Goal: Task Accomplishment & Management: Manage account settings

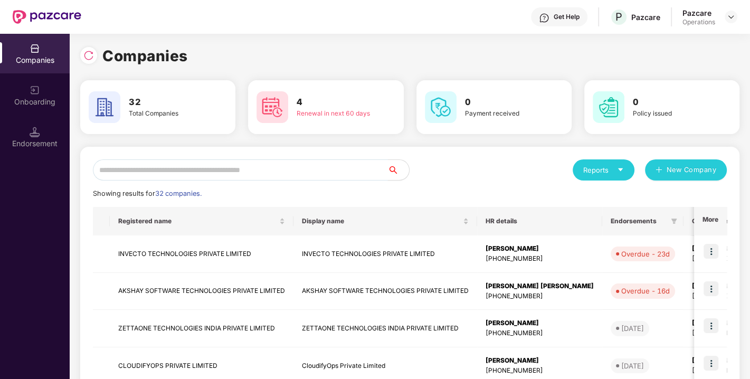
click at [308, 164] on input "text" at bounding box center [240, 169] width 295 height 21
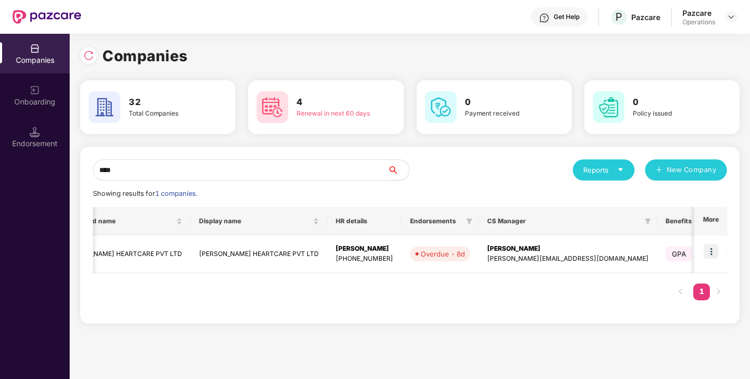
scroll to position [0, 55]
type input "****"
click at [714, 250] on img at bounding box center [711, 251] width 15 height 15
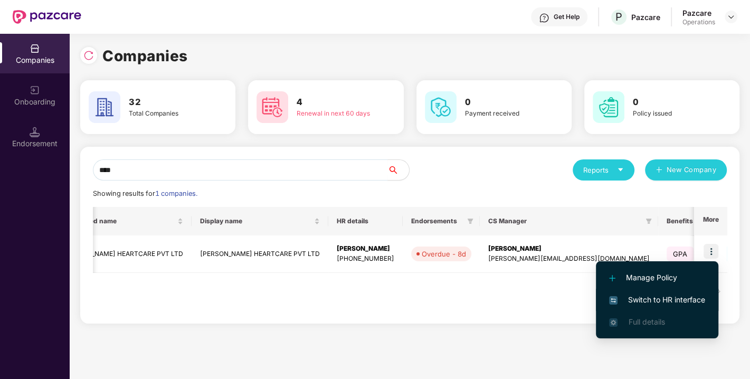
click at [651, 299] on span "Switch to HR interface" at bounding box center [657, 300] width 96 height 12
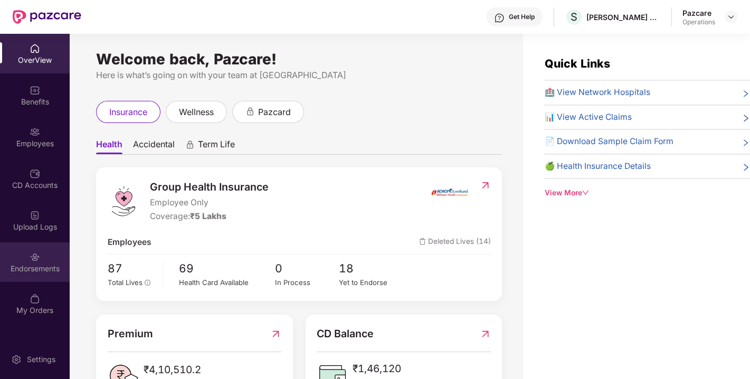
click at [34, 266] on div "Endorsements" at bounding box center [35, 269] width 70 height 11
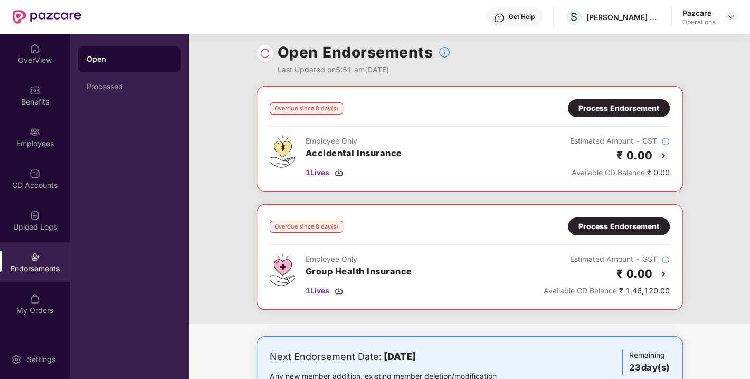
scroll to position [0, 0]
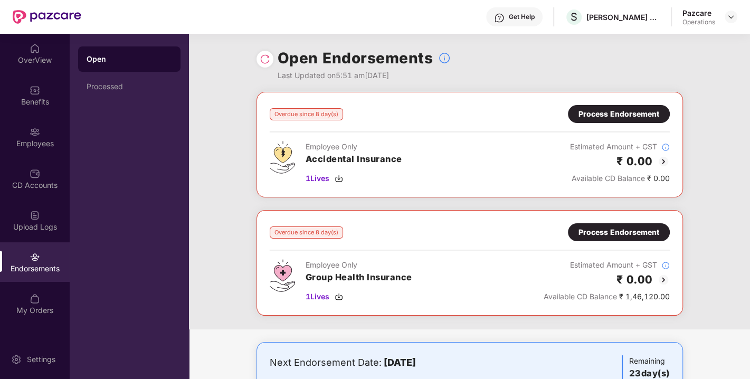
click at [602, 231] on div "Process Endorsement" at bounding box center [619, 233] width 81 height 12
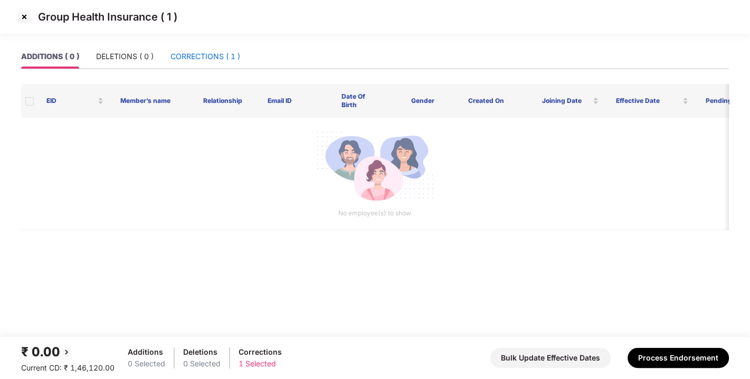
click at [213, 61] on div "CORRECTIONS ( 1 )" at bounding box center [206, 57] width 70 height 12
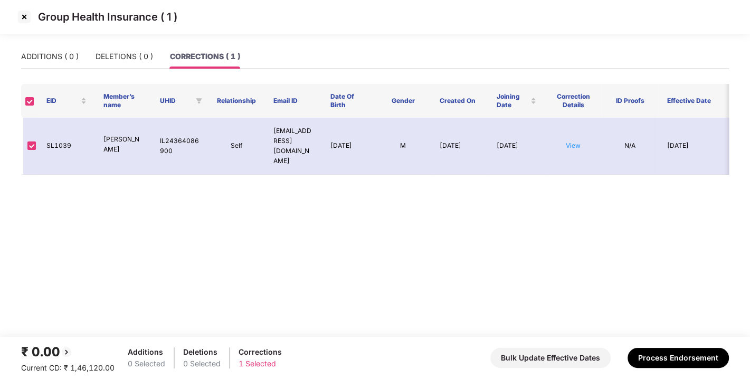
click at [23, 20] on img at bounding box center [24, 16] width 17 height 17
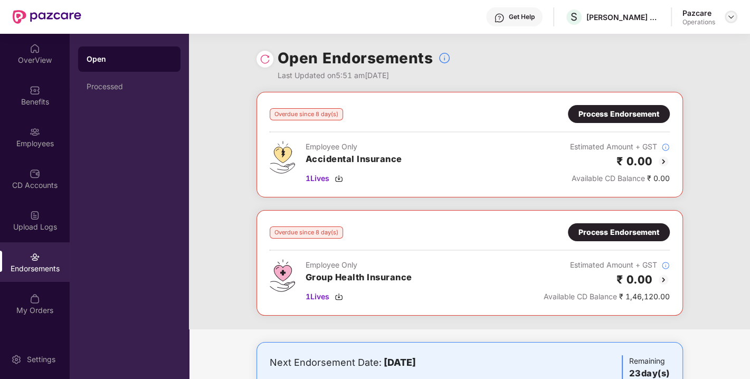
click at [730, 18] on img at bounding box center [731, 17] width 8 height 8
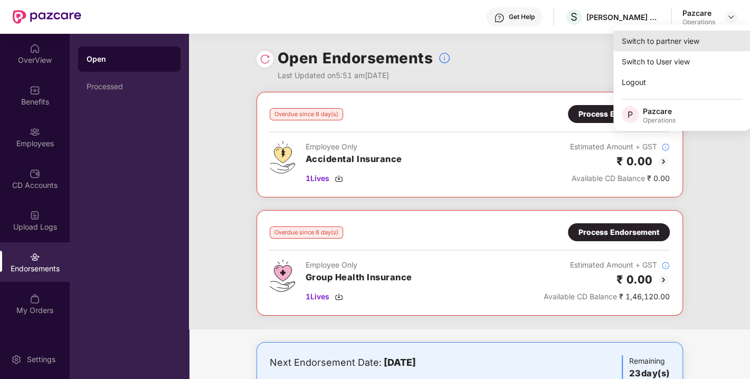
click at [667, 45] on div "Switch to partner view" at bounding box center [682, 41] width 137 height 21
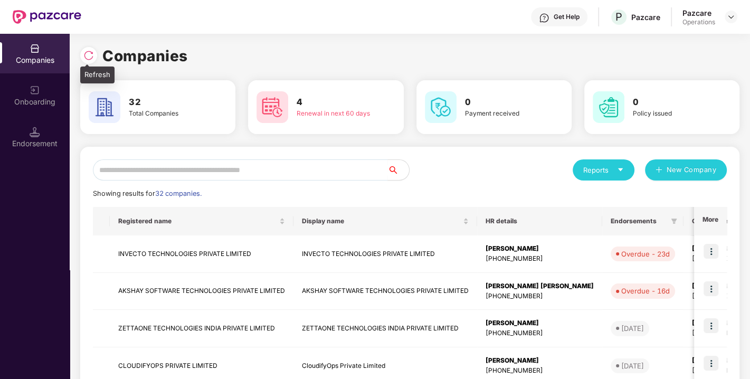
click at [87, 54] on img at bounding box center [88, 55] width 11 height 11
click at [187, 169] on input "text" at bounding box center [240, 169] width 295 height 21
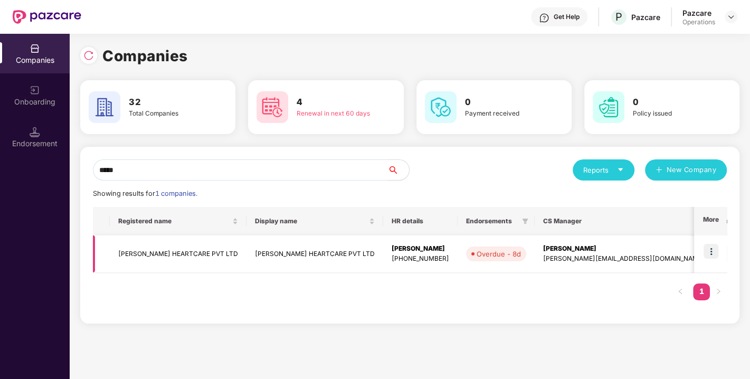
type input "*****"
click at [172, 253] on td "[PERSON_NAME] HEARTCARE PVT LTD" at bounding box center [178, 254] width 137 height 37
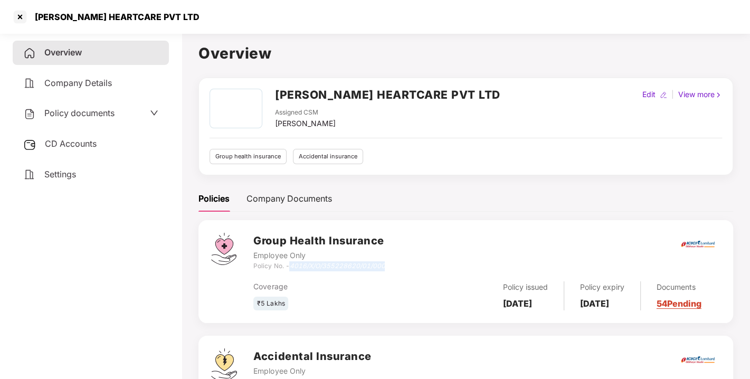
drag, startPoint x: 292, startPoint y: 267, endPoint x: 395, endPoint y: 266, distance: 103.0
click at [395, 266] on div "Group Health Insurance Employee Only Policy No. - 4016/X/O/355228620/01/000" at bounding box center [486, 252] width 467 height 38
copy icon "4016/X/O/355228620/01/000"
click at [338, 92] on h2 "[PERSON_NAME] HEARTCARE PVT LTD" at bounding box center [387, 94] width 225 height 17
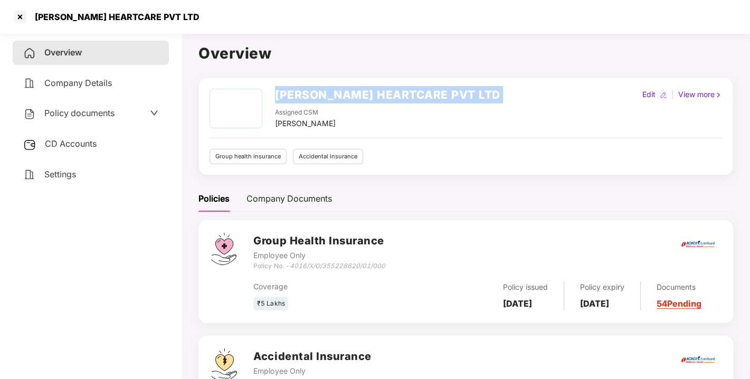
click at [338, 92] on h2 "[PERSON_NAME] HEARTCARE PVT LTD" at bounding box center [387, 94] width 225 height 17
copy h2 "[PERSON_NAME] HEARTCARE PVT LTD"
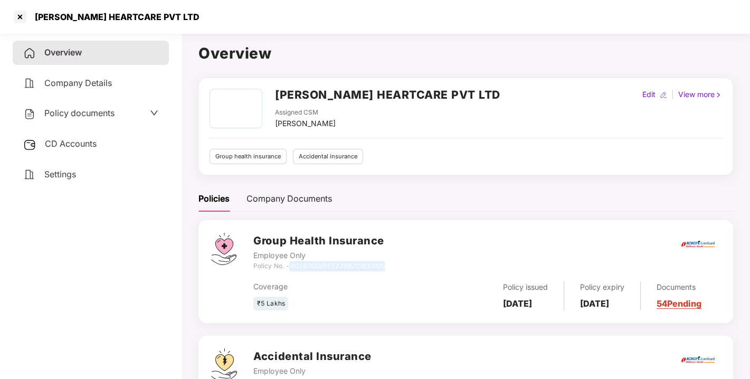
drag, startPoint x: 293, startPoint y: 267, endPoint x: 391, endPoint y: 264, distance: 98.3
click at [391, 264] on div "Group Health Insurance Employee Only Policy No. - 4016/X/O/355228620/01/000" at bounding box center [486, 252] width 467 height 38
copy icon "4016/X/O/355228620/01/000"
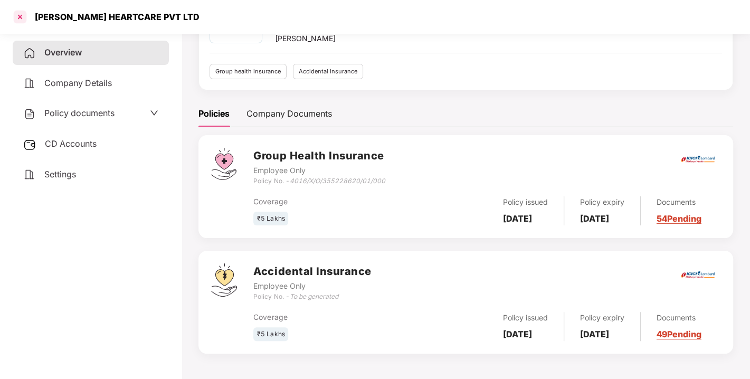
click at [20, 20] on div at bounding box center [20, 16] width 17 height 17
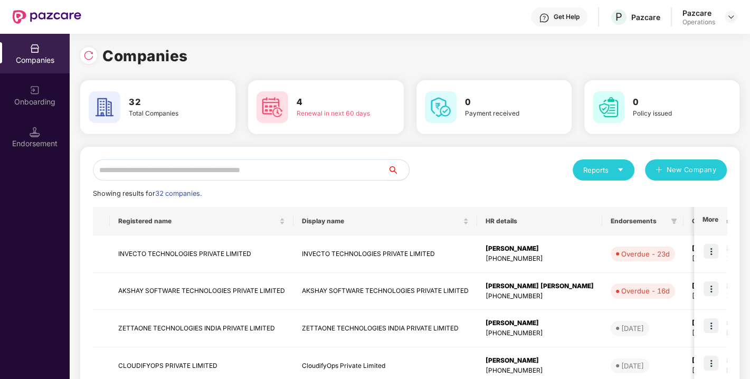
scroll to position [0, 0]
click at [91, 51] on img at bounding box center [88, 55] width 11 height 11
click at [306, 172] on input "text" at bounding box center [240, 169] width 295 height 21
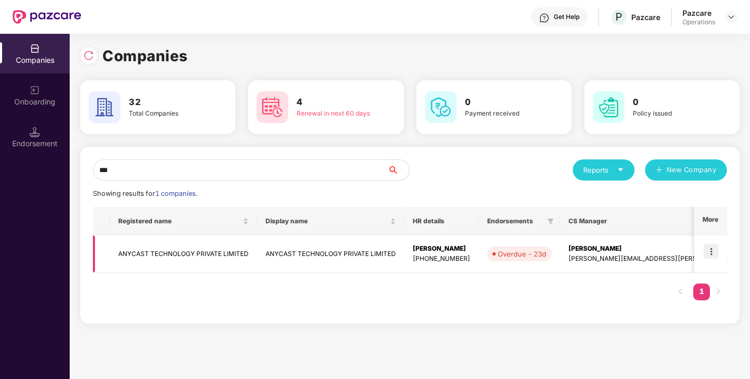
type input "***"
click at [237, 259] on td "ANYCAST TECHNOLOGY PRIVATE LIMITED" at bounding box center [183, 254] width 147 height 37
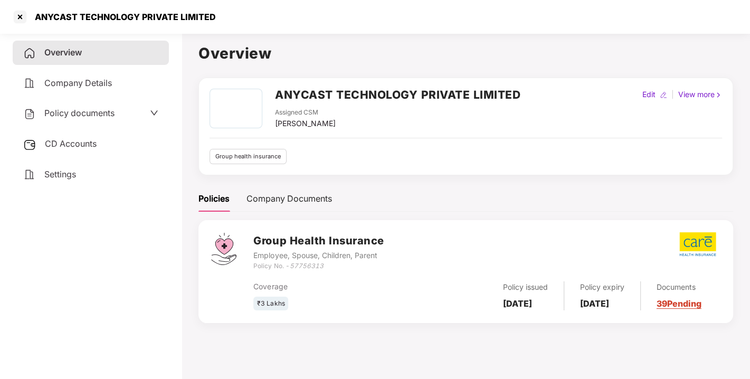
click at [355, 92] on h2 "ANYCAST TECHNOLOGY PRIVATE LIMITED" at bounding box center [398, 94] width 246 height 17
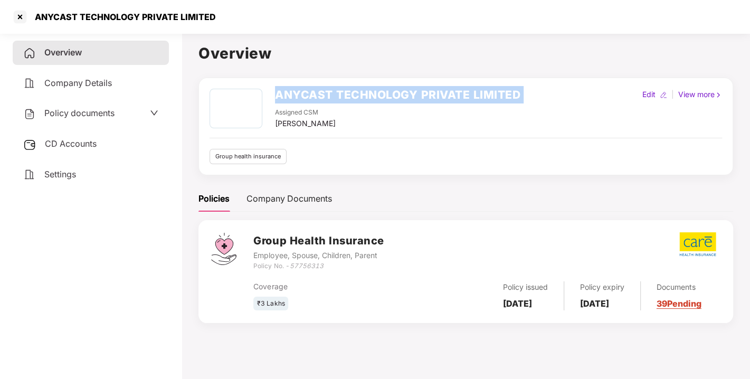
click at [355, 92] on h2 "ANYCAST TECHNOLOGY PRIVATE LIMITED" at bounding box center [398, 94] width 246 height 17
copy h2 "ANYCAST TECHNOLOGY PRIVATE LIMITED"
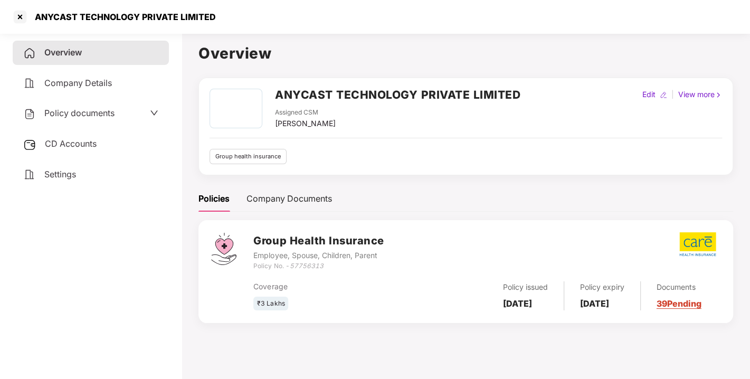
click at [91, 148] on div "CD Accounts" at bounding box center [91, 144] width 156 height 24
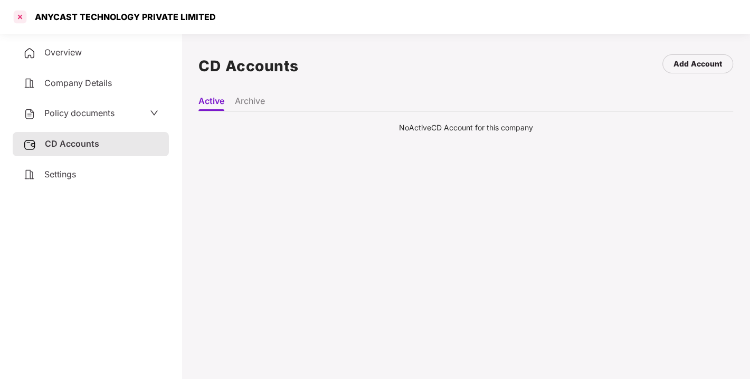
click at [21, 18] on div at bounding box center [20, 16] width 17 height 17
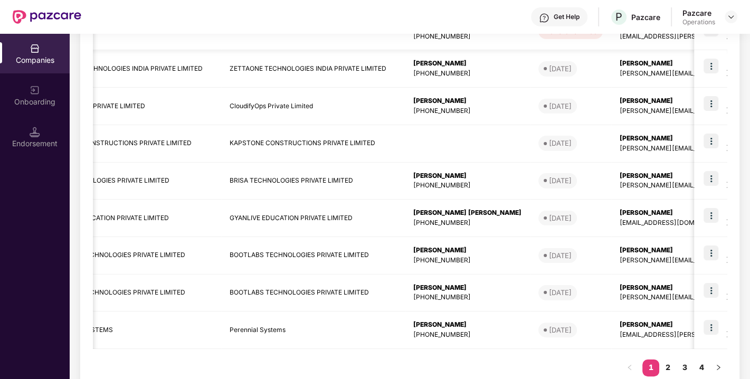
scroll to position [0, 190]
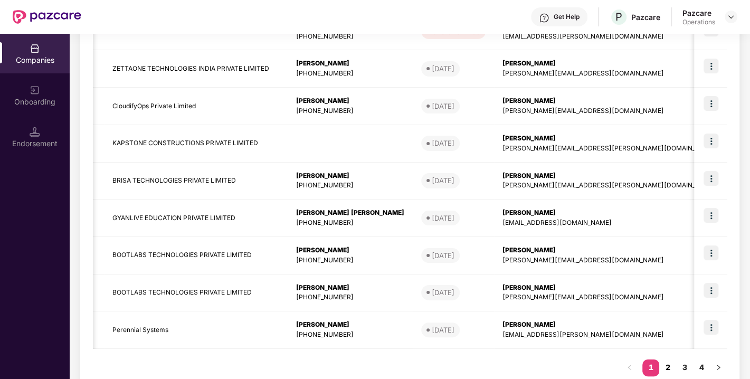
click at [665, 363] on link "2" at bounding box center [668, 368] width 17 height 16
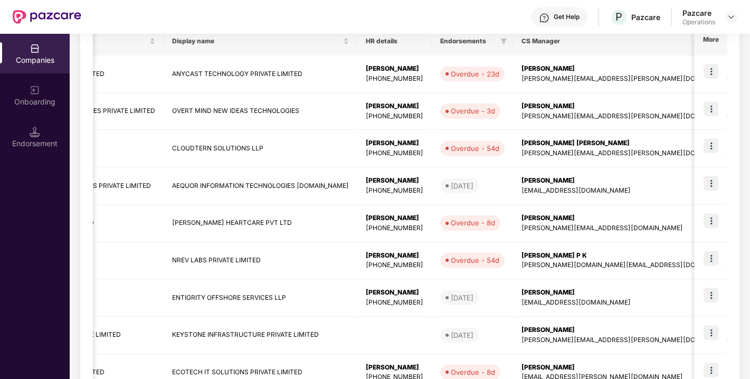
scroll to position [0, 0]
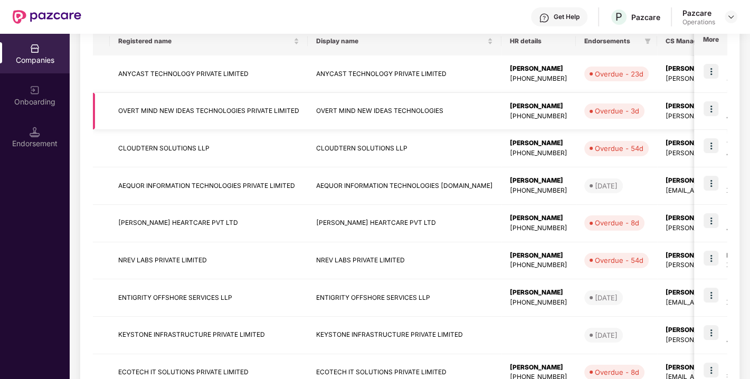
click at [712, 115] on img at bounding box center [711, 108] width 15 height 15
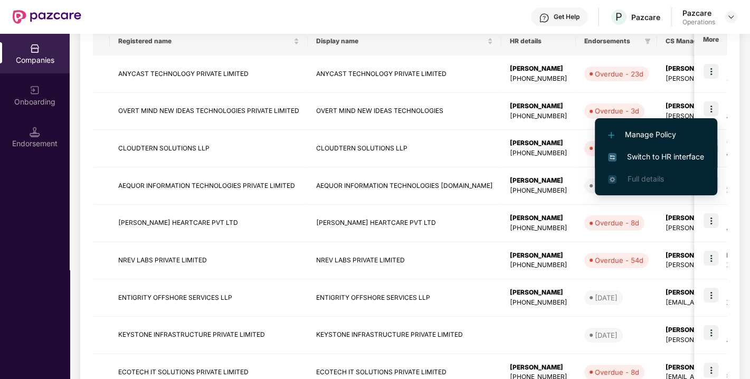
click at [660, 157] on span "Switch to HR interface" at bounding box center [656, 157] width 96 height 12
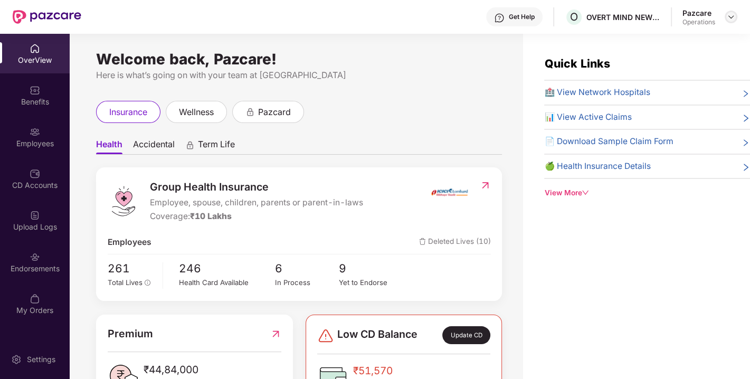
click at [732, 20] on img at bounding box center [731, 17] width 8 height 8
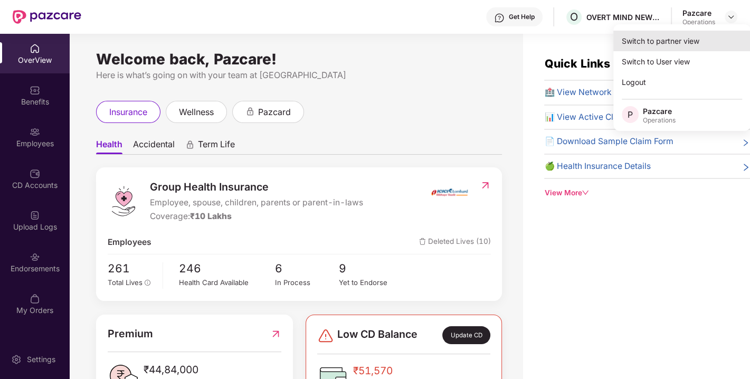
click at [704, 50] on div "Switch to partner view" at bounding box center [682, 41] width 137 height 21
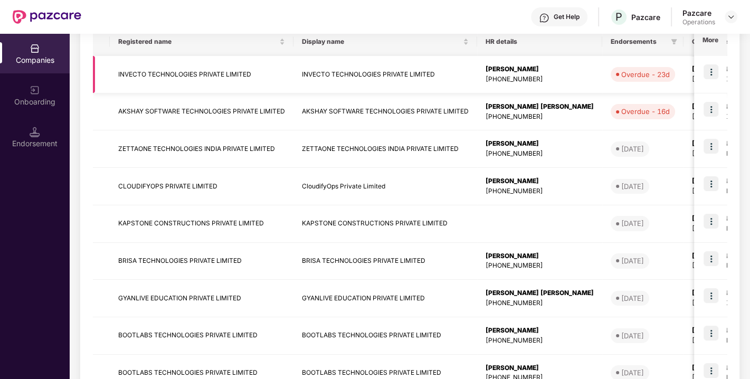
scroll to position [287, 0]
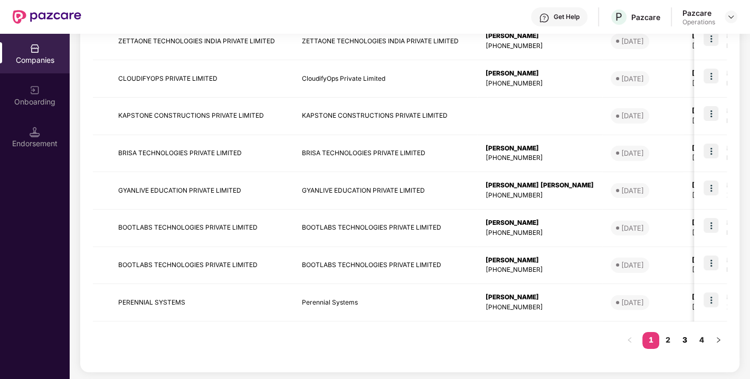
click at [679, 341] on link "3" at bounding box center [684, 340] width 17 height 16
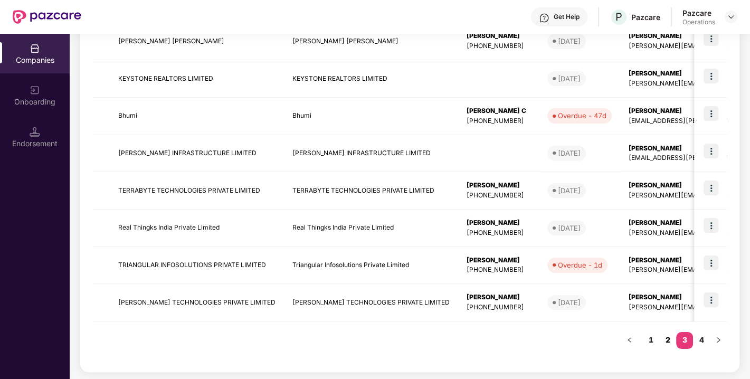
click at [668, 339] on link "2" at bounding box center [668, 340] width 17 height 16
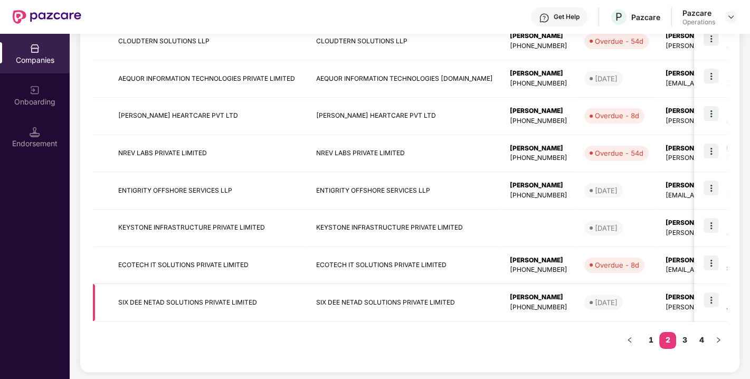
drag, startPoint x: 579, startPoint y: 267, endPoint x: 378, endPoint y: 319, distance: 207.9
click at [378, 319] on td "SIX DEE NETAD SOLUTIONS PRIVATE LIMITED" at bounding box center [405, 302] width 194 height 37
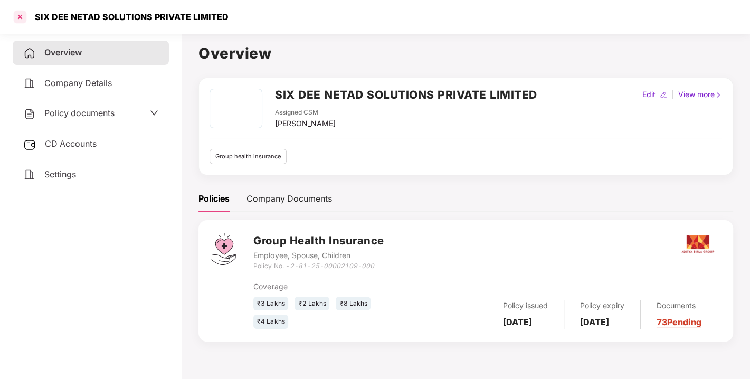
click at [22, 15] on div at bounding box center [20, 16] width 17 height 17
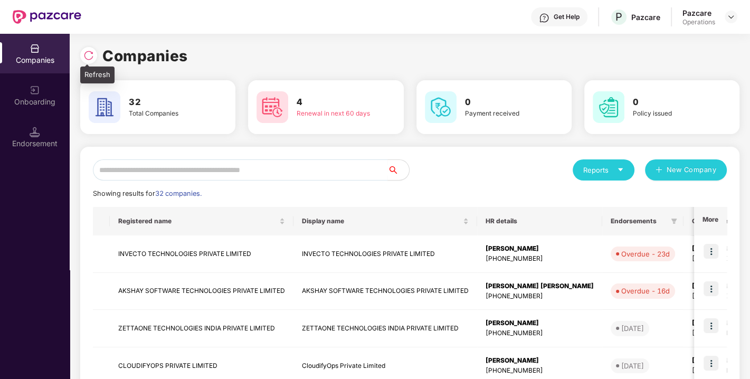
click at [86, 61] on div at bounding box center [88, 55] width 17 height 17
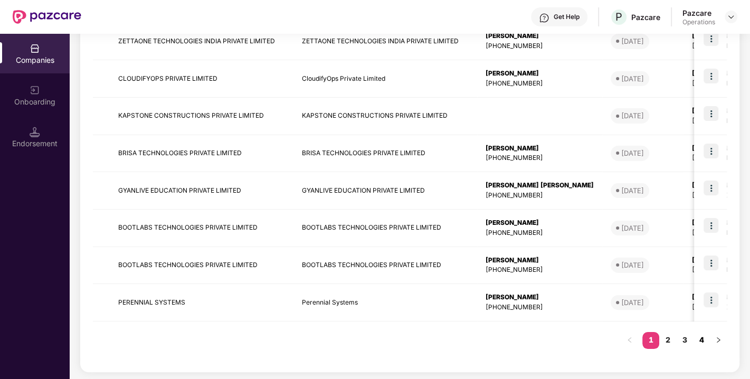
click at [698, 338] on link "4" at bounding box center [701, 340] width 17 height 16
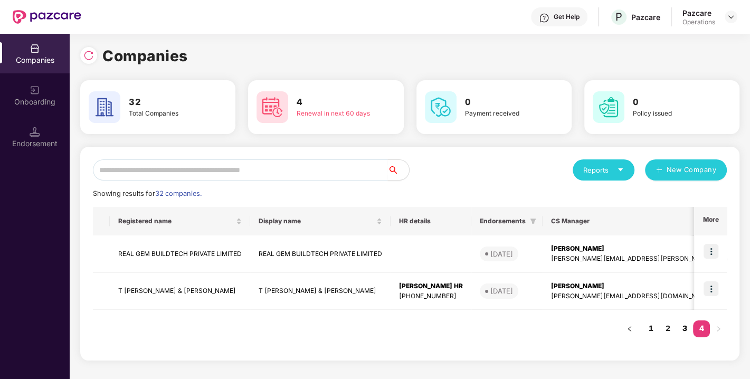
click at [686, 323] on link "3" at bounding box center [684, 329] width 17 height 16
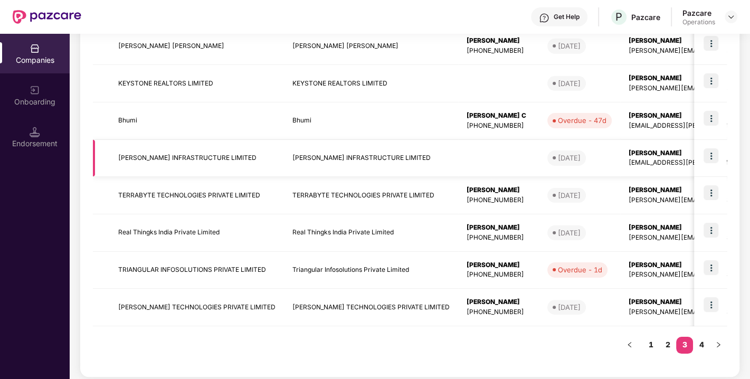
scroll to position [287, 0]
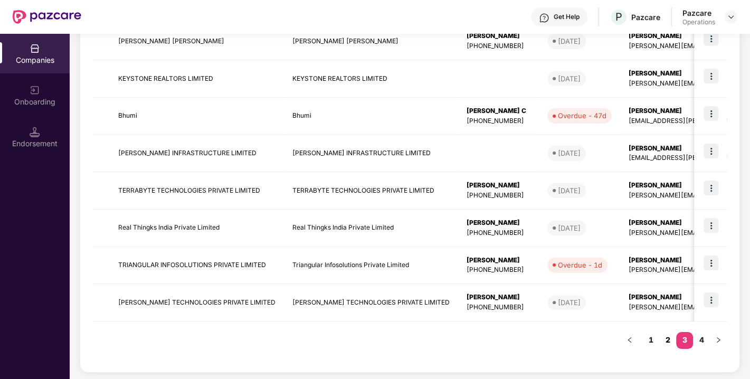
click at [671, 337] on link "2" at bounding box center [668, 340] width 17 height 16
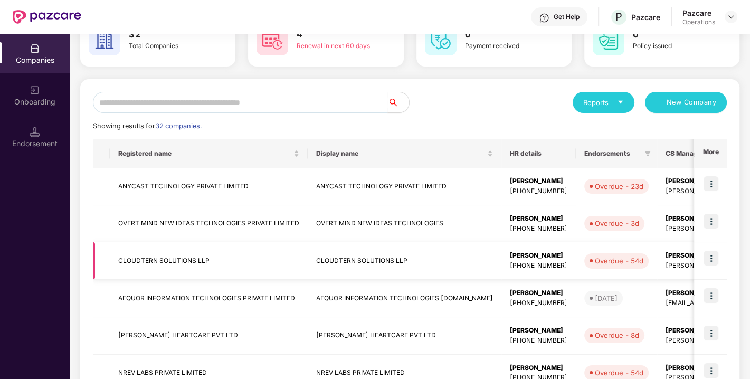
scroll to position [0, 0]
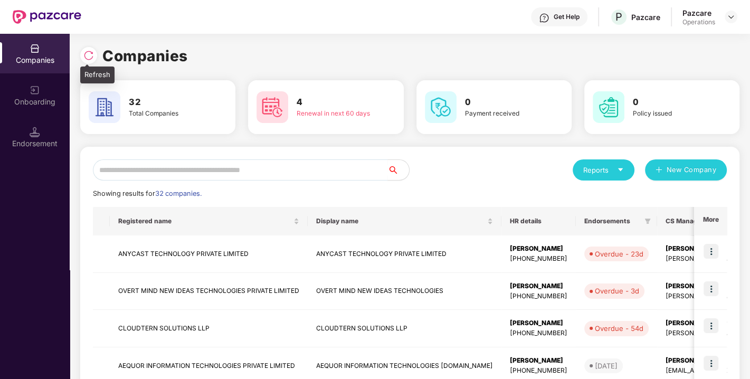
click at [92, 60] on img at bounding box center [88, 55] width 11 height 11
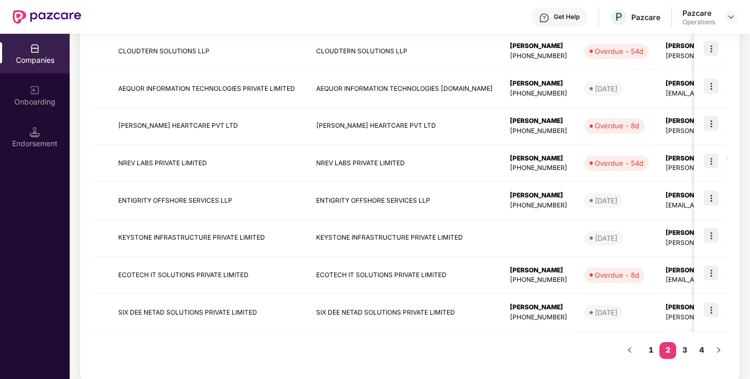
scroll to position [287, 0]
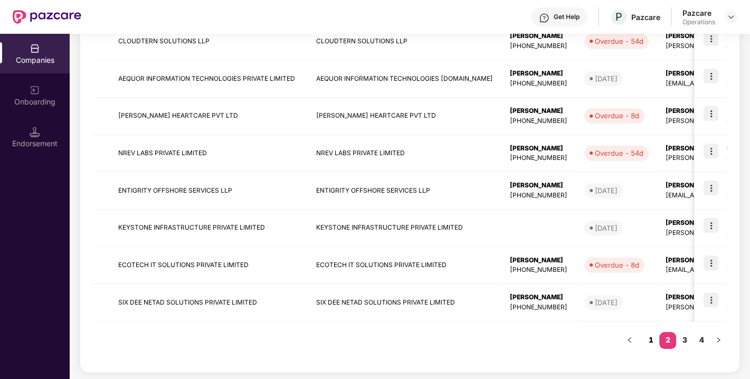
click at [653, 339] on link "1" at bounding box center [651, 340] width 17 height 16
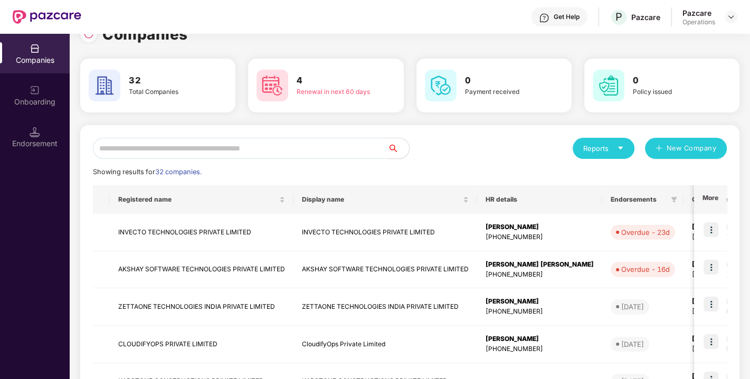
scroll to position [21, 0]
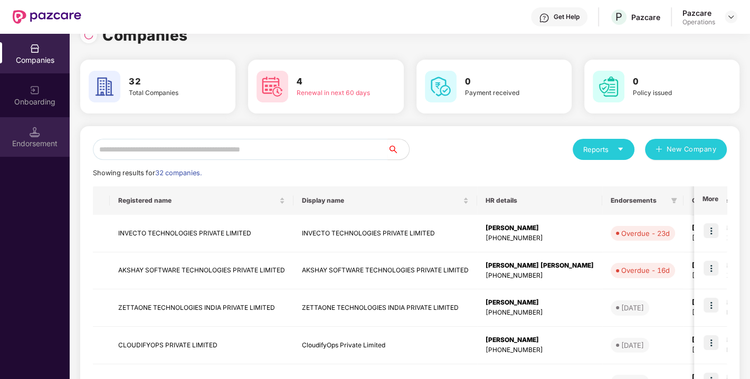
click at [42, 145] on div "Endorsement" at bounding box center [35, 143] width 70 height 11
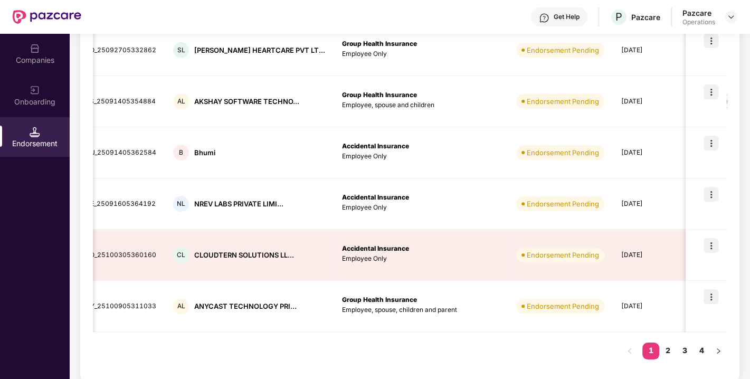
scroll to position [381, 0]
click at [674, 347] on link "2" at bounding box center [668, 351] width 17 height 16
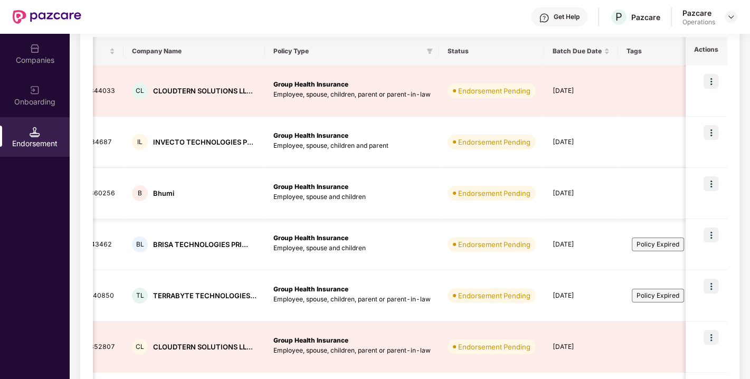
scroll to position [0, 0]
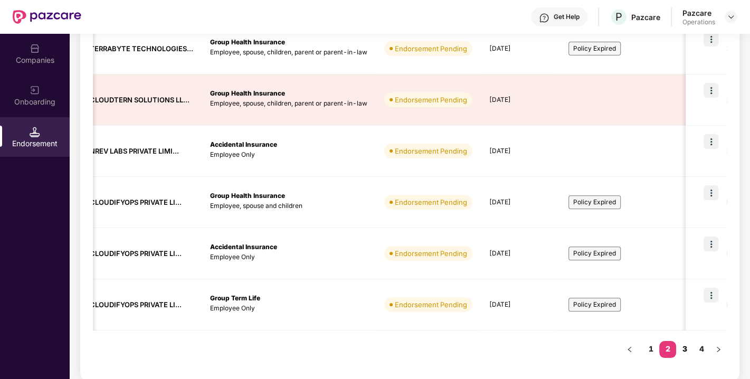
click at [689, 342] on link "3" at bounding box center [684, 349] width 17 height 16
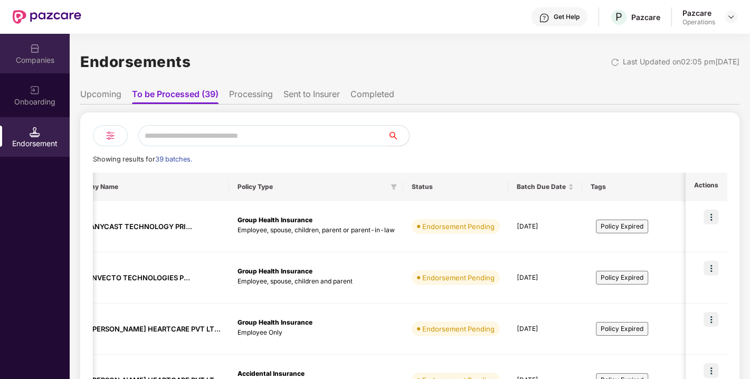
click at [35, 65] on div "Companies" at bounding box center [35, 54] width 70 height 40
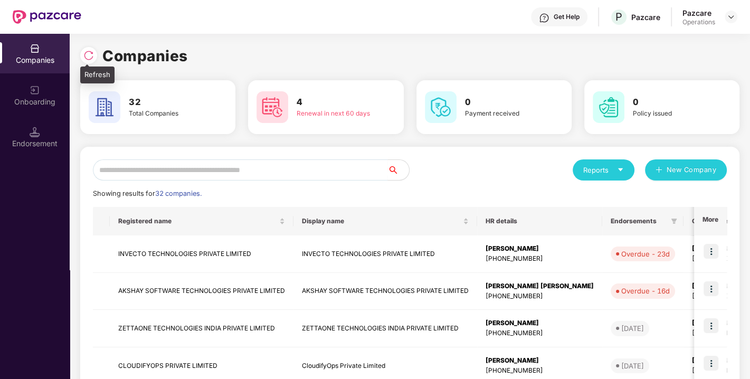
click at [89, 63] on div at bounding box center [88, 55] width 17 height 17
click at [85, 54] on img at bounding box center [88, 55] width 11 height 11
click at [87, 58] on img at bounding box center [88, 55] width 11 height 11
click at [95, 58] on div at bounding box center [88, 55] width 17 height 17
click at [369, 170] on input "text" at bounding box center [240, 169] width 295 height 21
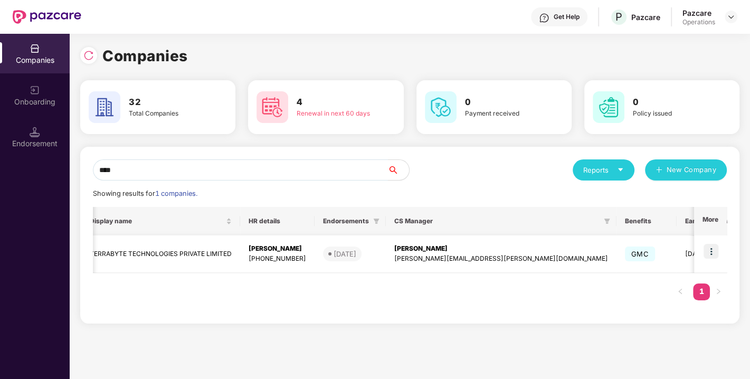
scroll to position [0, 231]
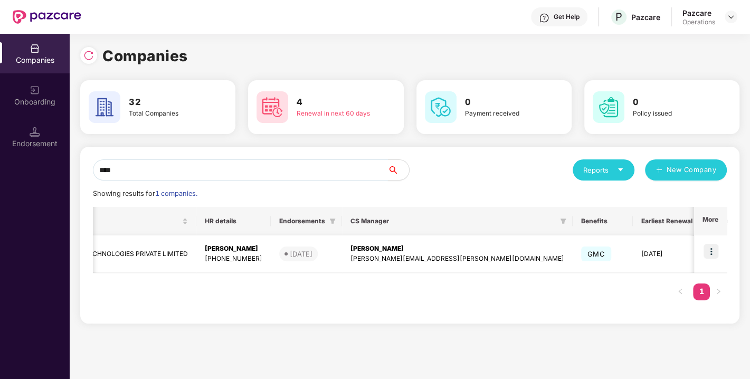
type input "****"
click at [712, 255] on img at bounding box center [711, 251] width 15 height 15
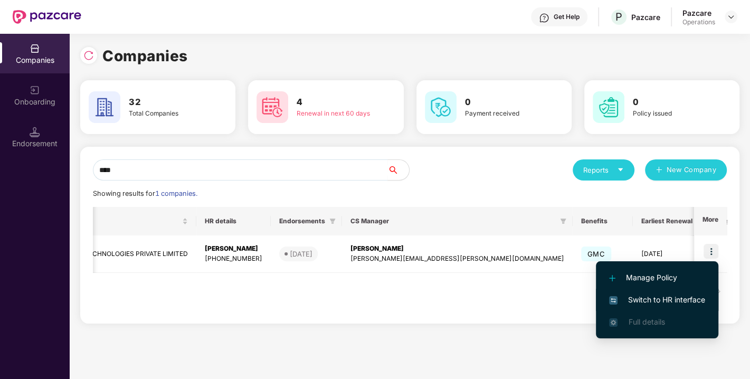
click at [655, 299] on span "Switch to HR interface" at bounding box center [657, 300] width 96 height 12
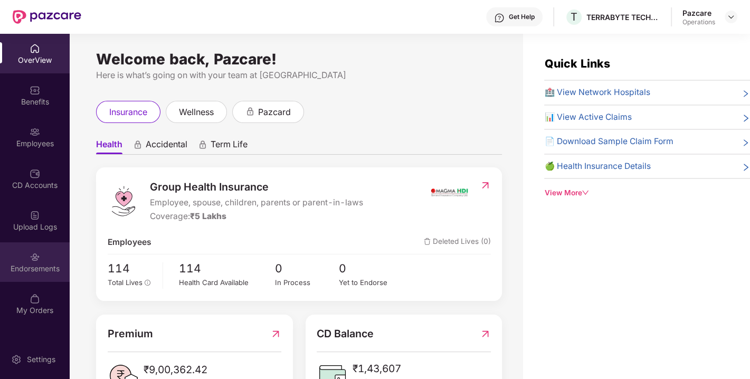
click at [45, 265] on div "Endorsements" at bounding box center [35, 269] width 70 height 11
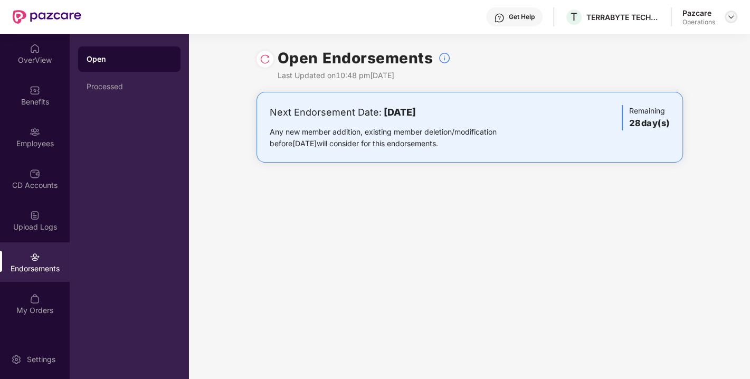
click at [727, 20] on img at bounding box center [731, 17] width 8 height 8
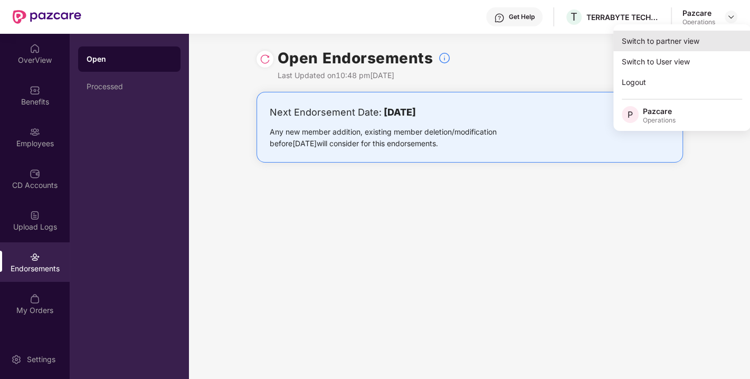
click at [661, 43] on div "Switch to partner view" at bounding box center [682, 41] width 137 height 21
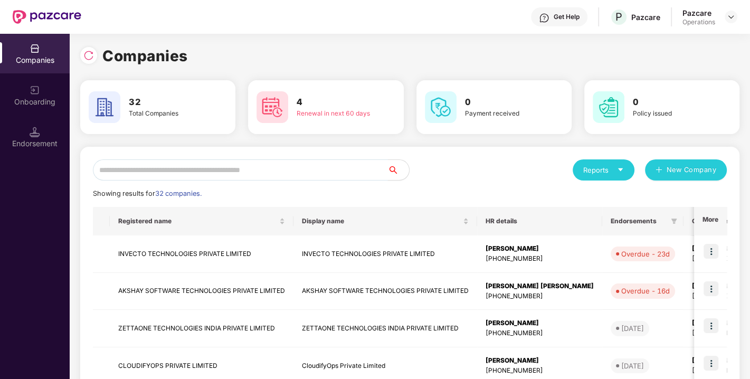
click at [312, 171] on input "text" at bounding box center [240, 169] width 295 height 21
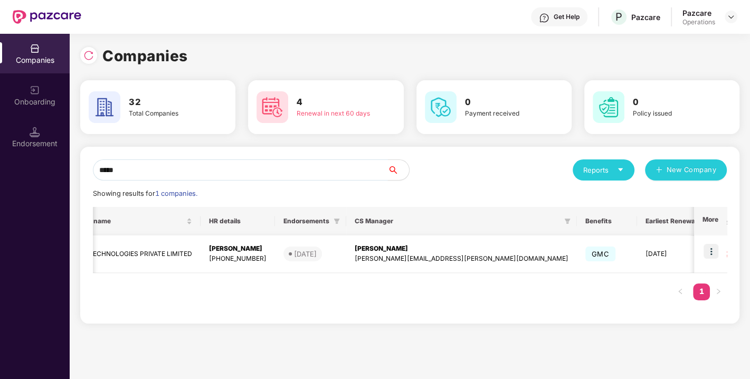
scroll to position [0, 193]
type input "*****"
click at [717, 251] on img at bounding box center [711, 251] width 15 height 15
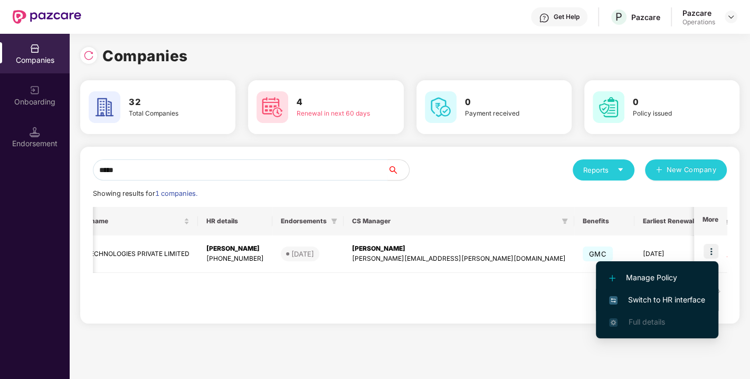
click at [652, 298] on span "Switch to HR interface" at bounding box center [657, 300] width 96 height 12
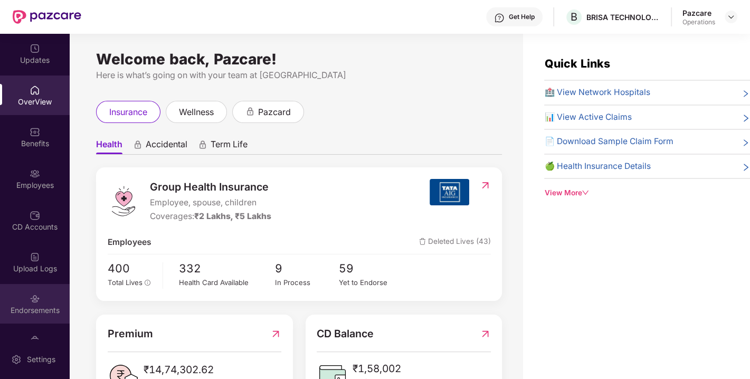
click at [37, 315] on div "Endorsements" at bounding box center [35, 310] width 70 height 11
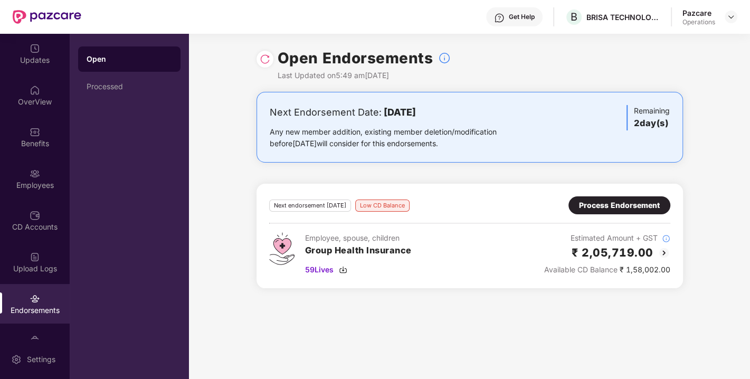
click at [613, 203] on div "Process Endorsement" at bounding box center [619, 206] width 81 height 12
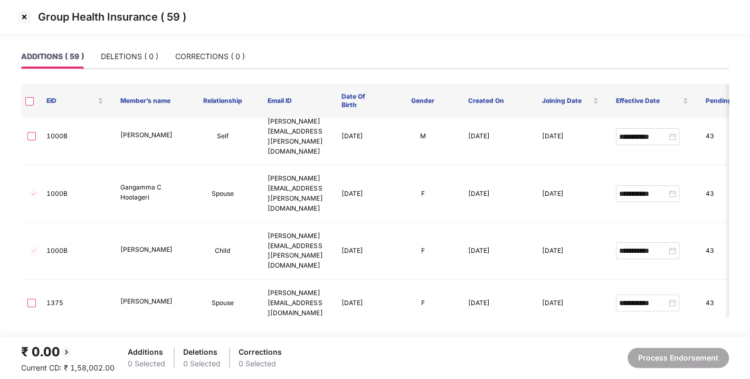
scroll to position [0, 0]
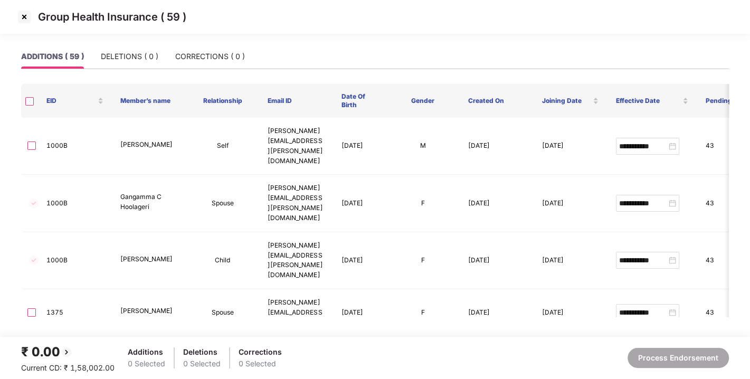
click at [24, 24] on img at bounding box center [24, 16] width 17 height 17
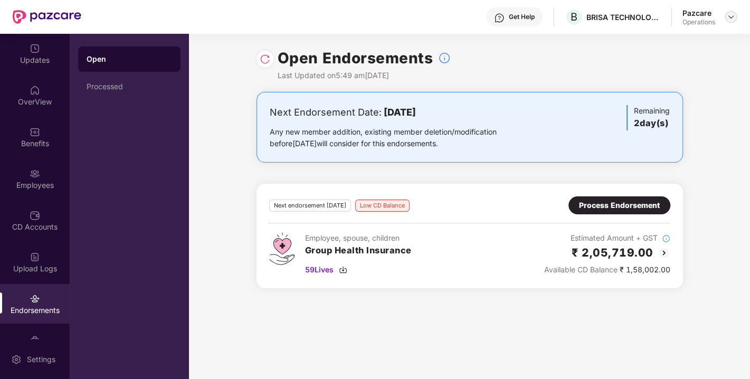
click at [728, 13] on img at bounding box center [731, 17] width 8 height 8
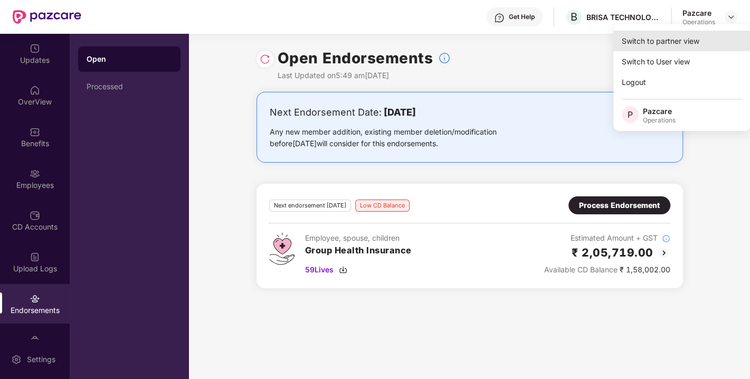
click at [669, 45] on div "Switch to partner view" at bounding box center [682, 41] width 137 height 21
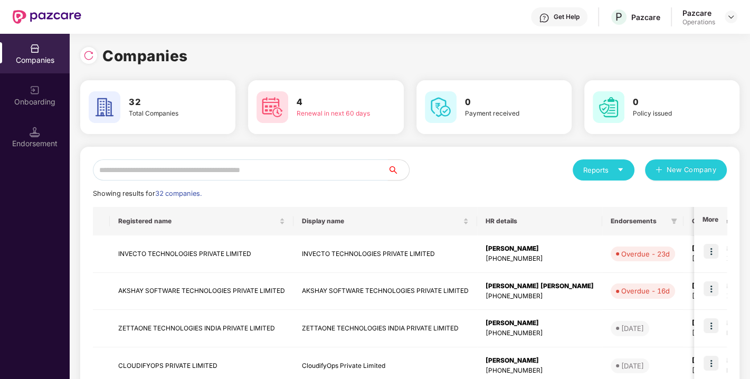
click at [291, 166] on input "text" at bounding box center [240, 169] width 295 height 21
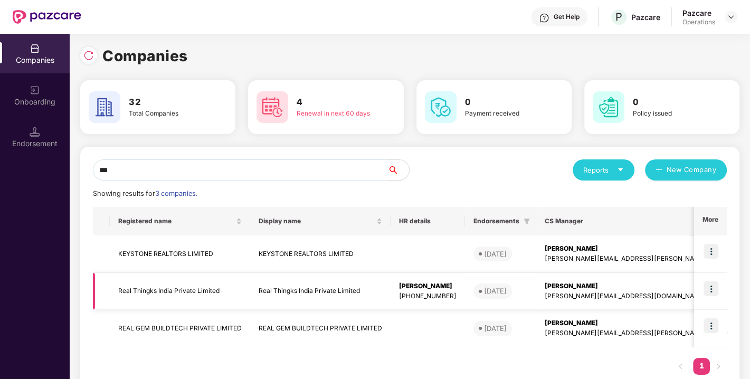
scroll to position [27, 0]
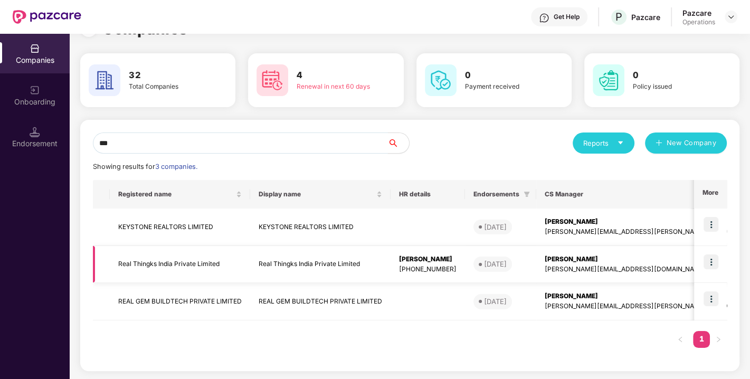
type input "***"
click at [714, 266] on img at bounding box center [711, 262] width 15 height 15
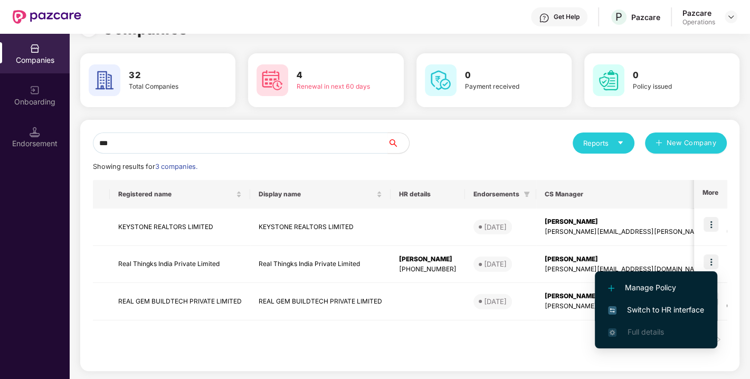
click at [647, 307] on span "Switch to HR interface" at bounding box center [656, 310] width 96 height 12
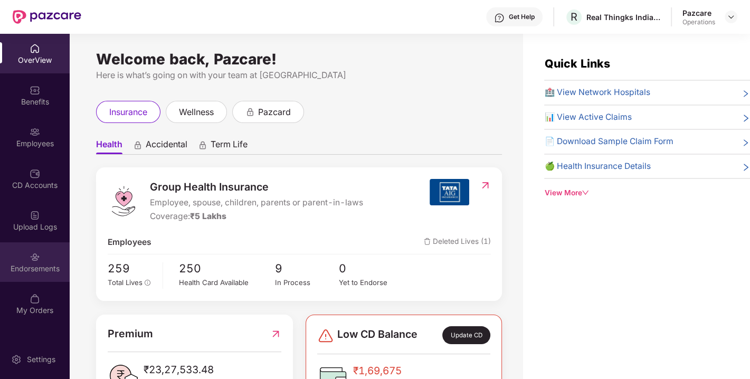
click at [50, 259] on div "Endorsements" at bounding box center [35, 262] width 70 height 40
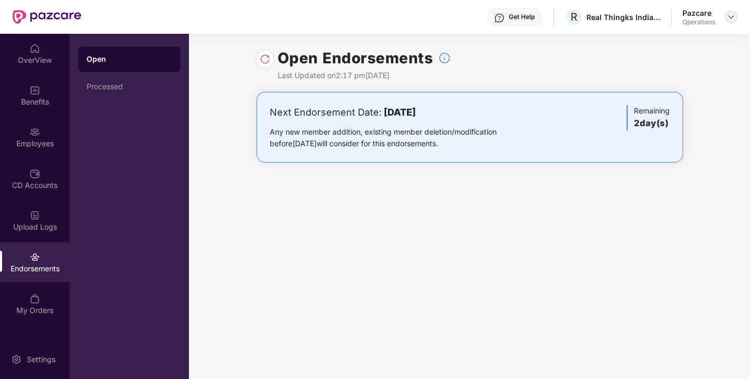
click at [730, 13] on img at bounding box center [731, 17] width 8 height 8
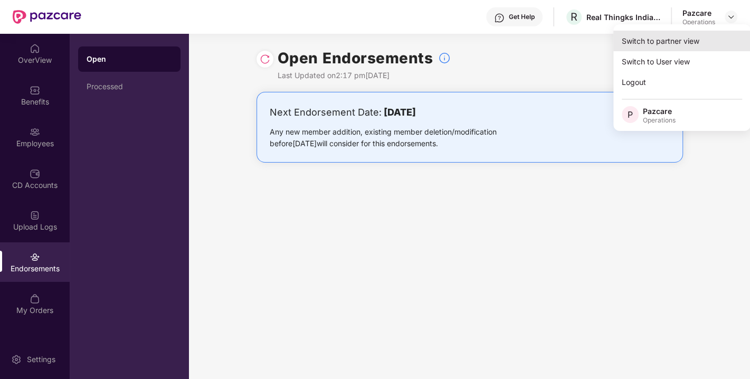
click at [671, 37] on div "Switch to partner view" at bounding box center [682, 41] width 137 height 21
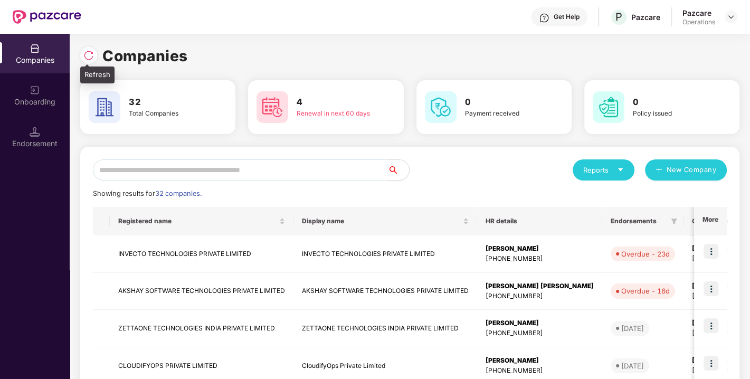
click at [92, 58] on img at bounding box center [88, 55] width 11 height 11
click at [171, 169] on input "text" at bounding box center [240, 169] width 295 height 21
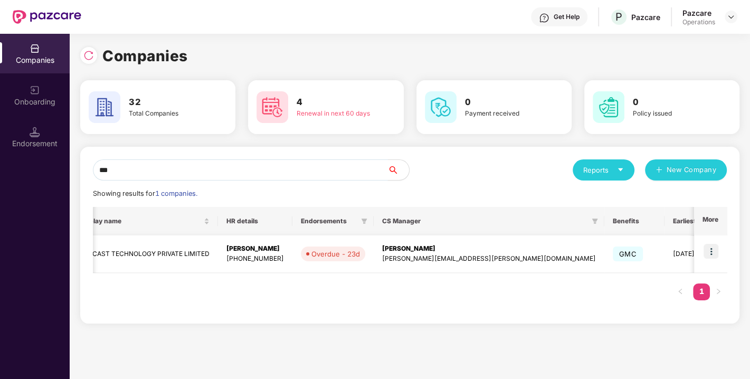
scroll to position [0, 205]
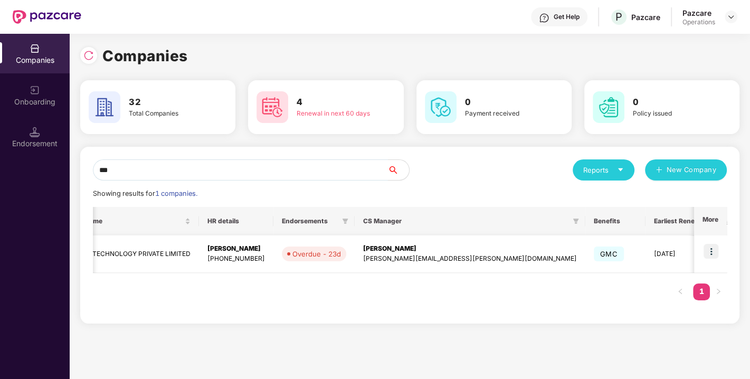
type input "***"
click at [709, 250] on img at bounding box center [711, 251] width 15 height 15
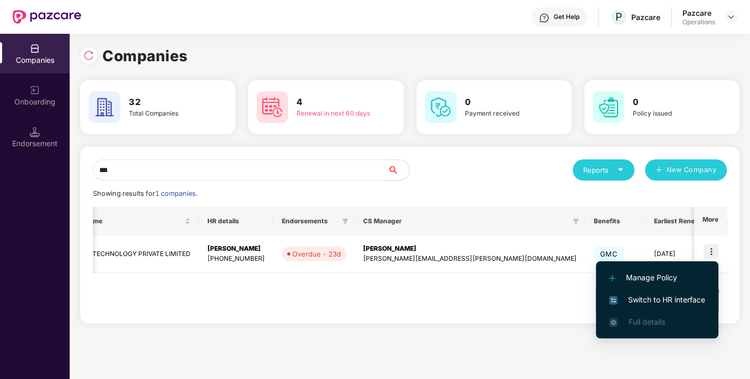
click at [647, 291] on li "Switch to HR interface" at bounding box center [657, 300] width 123 height 22
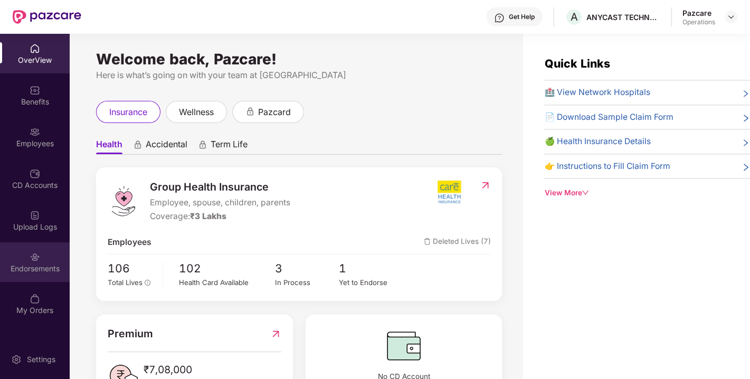
click at [51, 256] on div "Endorsements" at bounding box center [35, 262] width 70 height 40
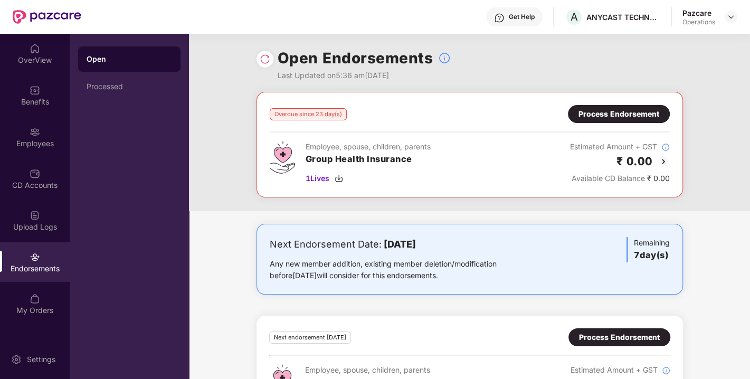
scroll to position [53, 0]
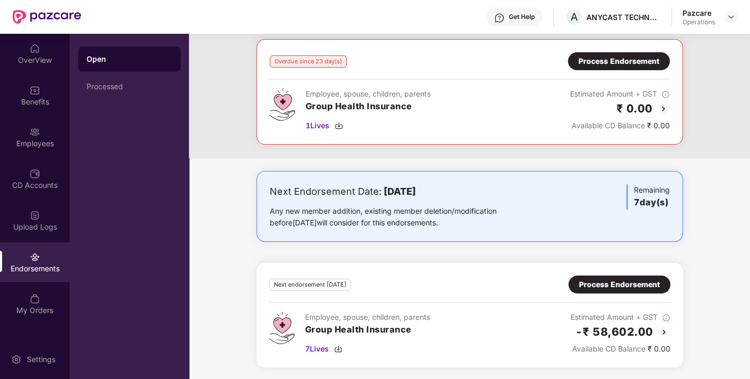
click at [641, 54] on div "Process Endorsement" at bounding box center [619, 61] width 102 height 18
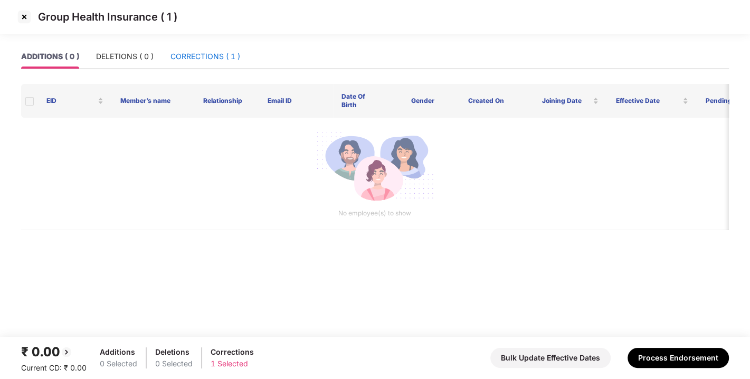
click at [210, 60] on div "CORRECTIONS ( 1 )" at bounding box center [206, 57] width 70 height 12
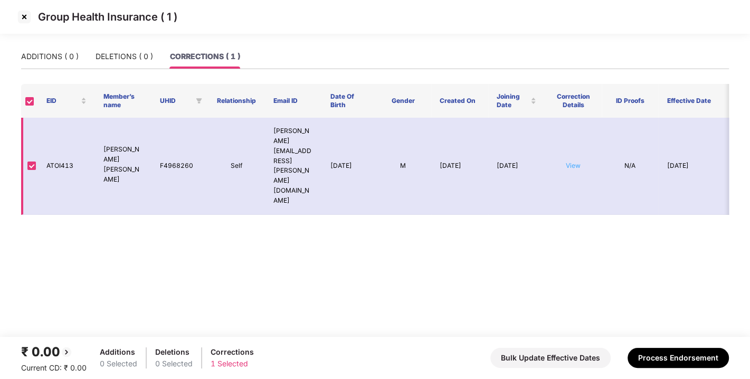
click at [579, 162] on link "View" at bounding box center [573, 166] width 15 height 8
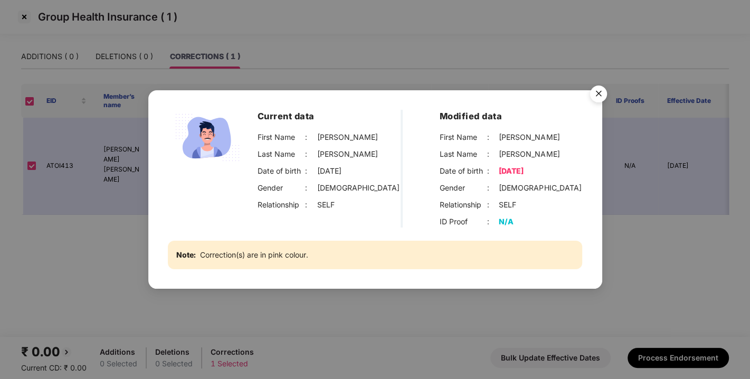
click at [595, 92] on img "Close" at bounding box center [599, 96] width 30 height 30
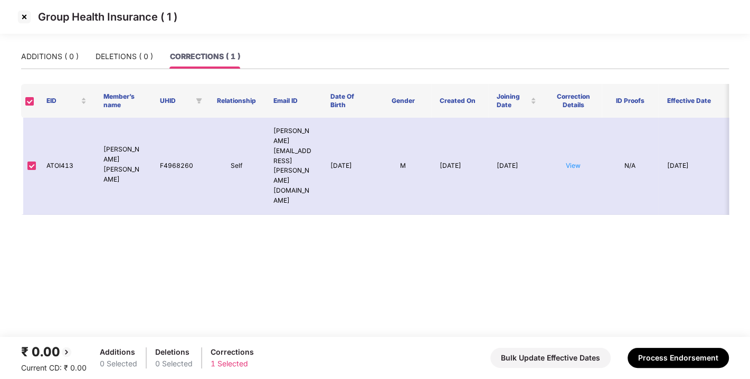
click at [23, 12] on img at bounding box center [24, 16] width 17 height 17
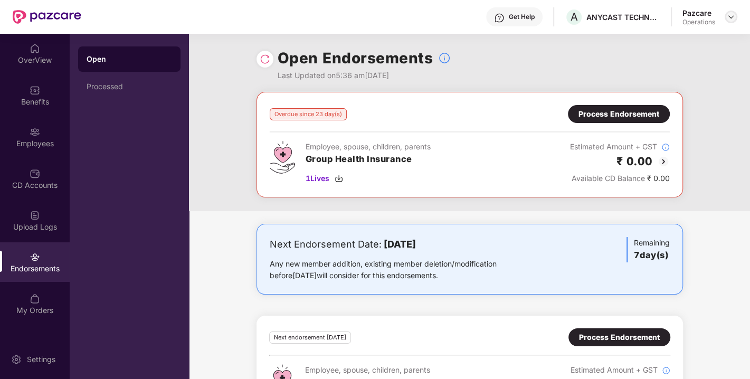
click at [735, 20] on img at bounding box center [731, 17] width 8 height 8
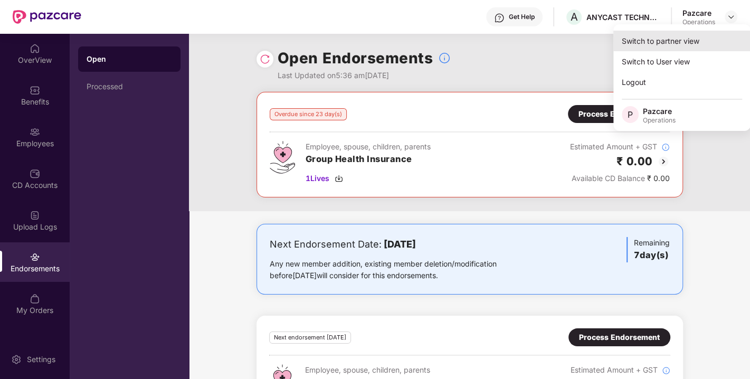
click at [650, 42] on div "Switch to partner view" at bounding box center [682, 41] width 137 height 21
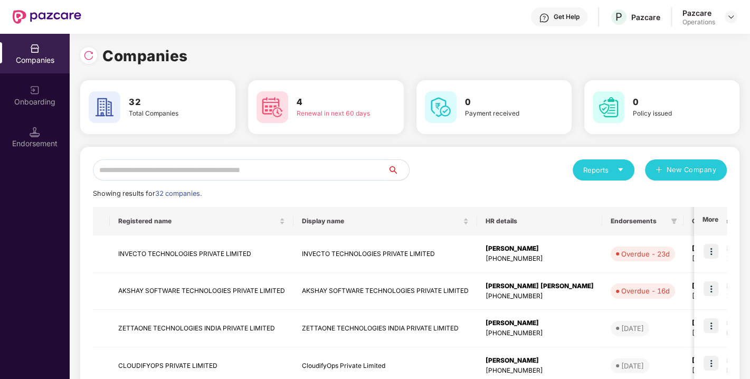
click at [210, 171] on input "text" at bounding box center [240, 169] width 295 height 21
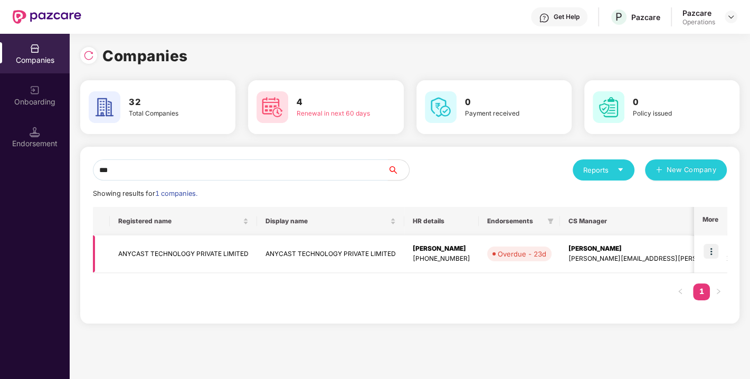
type input "***"
click at [709, 255] on img at bounding box center [711, 251] width 15 height 15
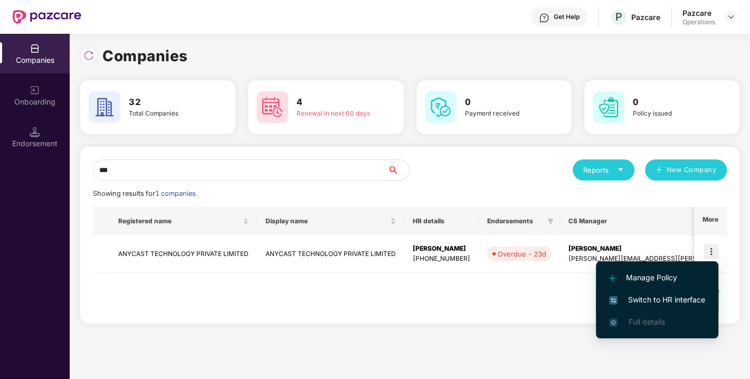
click at [647, 300] on span "Switch to HR interface" at bounding box center [657, 300] width 96 height 12
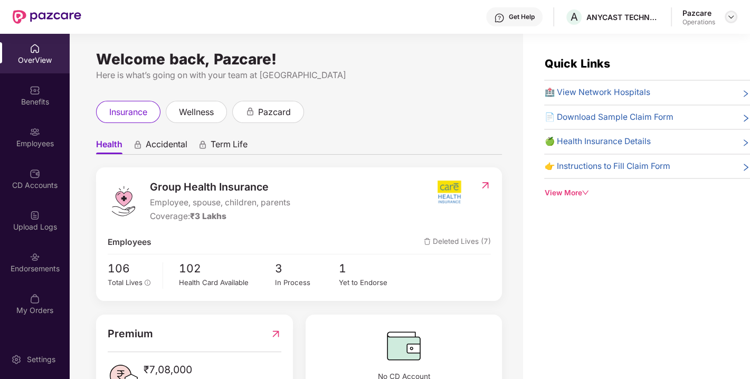
click at [729, 14] on img at bounding box center [731, 17] width 8 height 8
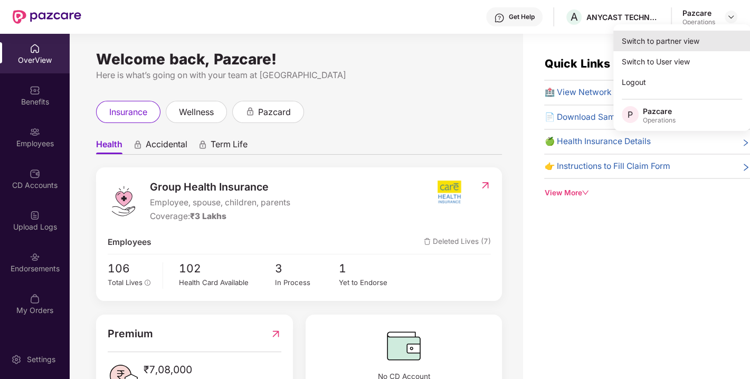
click at [665, 48] on div "Switch to partner view" at bounding box center [682, 41] width 137 height 21
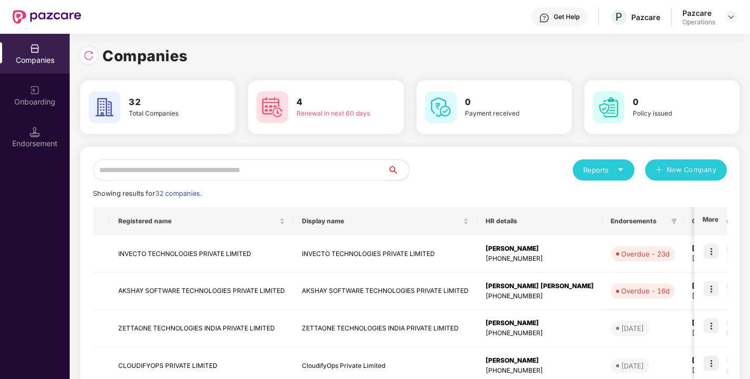
click at [314, 174] on input "text" at bounding box center [240, 169] width 295 height 21
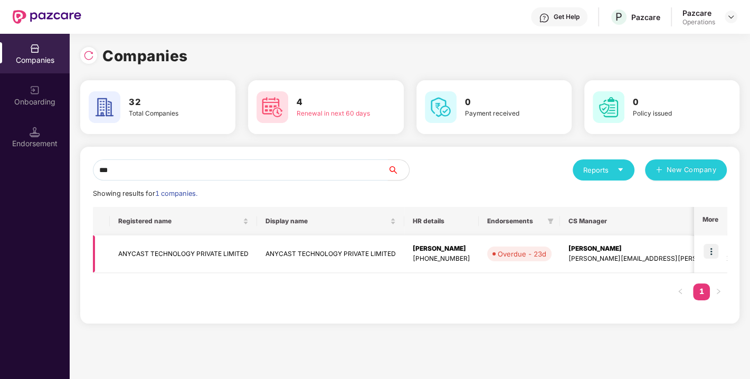
type input "***"
click at [356, 243] on td "ANYCAST TECHNOLOGY PRIVATE LIMITED" at bounding box center [330, 254] width 147 height 37
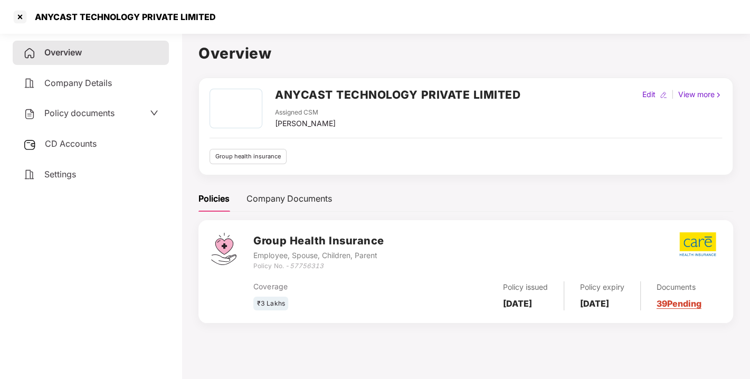
click at [80, 137] on div "CD Accounts" at bounding box center [91, 144] width 156 height 24
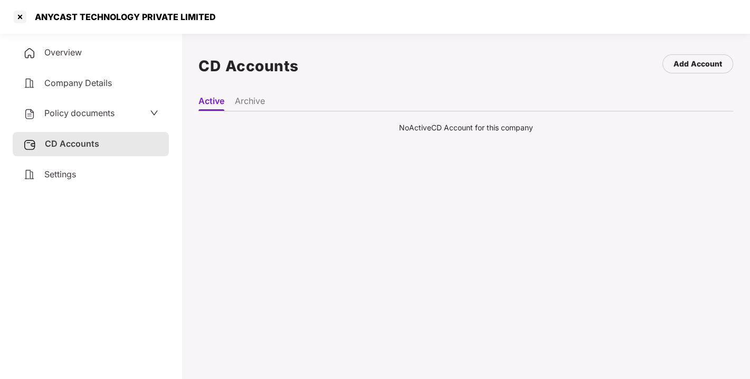
click at [262, 101] on li "Archive" at bounding box center [250, 103] width 30 height 15
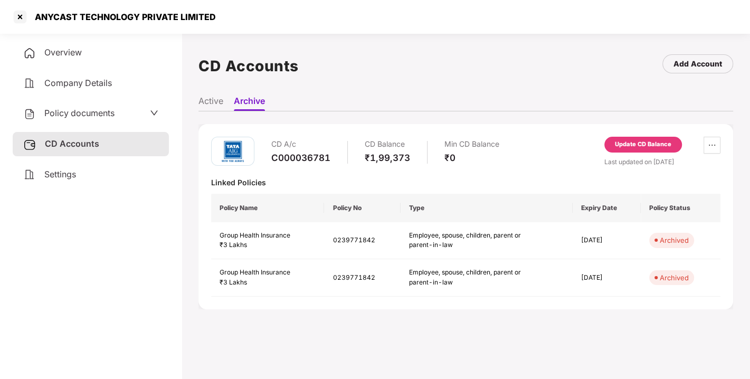
click at [221, 99] on li "Active" at bounding box center [211, 103] width 25 height 15
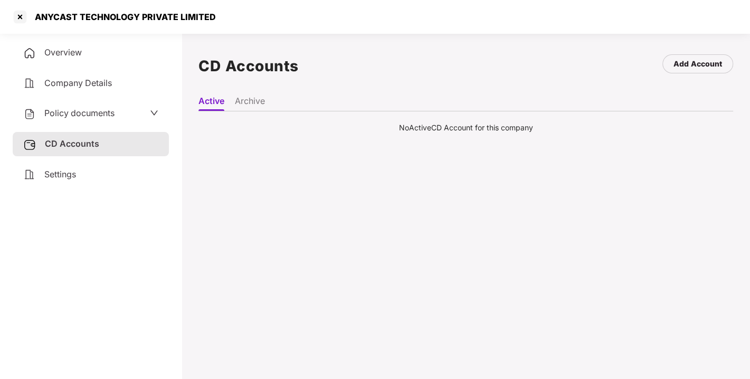
click at [57, 56] on span "Overview" at bounding box center [62, 52] width 37 height 11
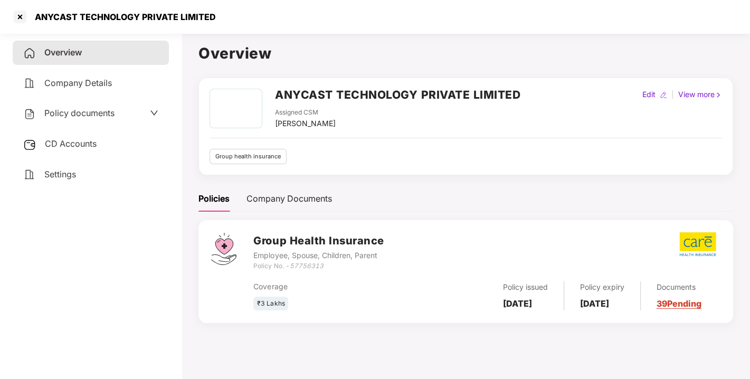
click at [353, 96] on h2 "ANYCAST TECHNOLOGY PRIVATE LIMITED" at bounding box center [398, 94] width 246 height 17
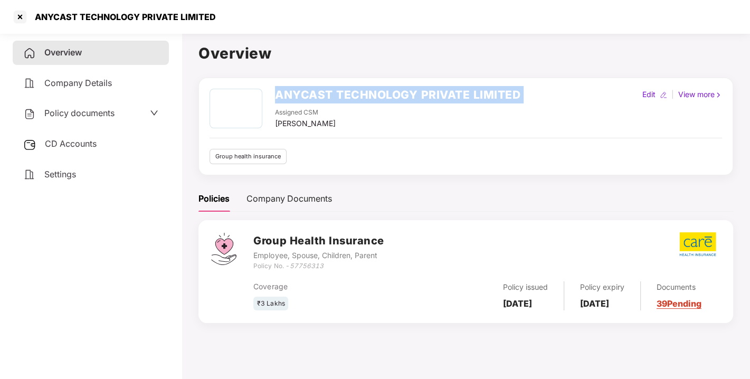
click at [353, 96] on h2 "ANYCAST TECHNOLOGY PRIVATE LIMITED" at bounding box center [398, 94] width 246 height 17
copy h2 "ANYCAST TECHNOLOGY PRIVATE LIMITED"
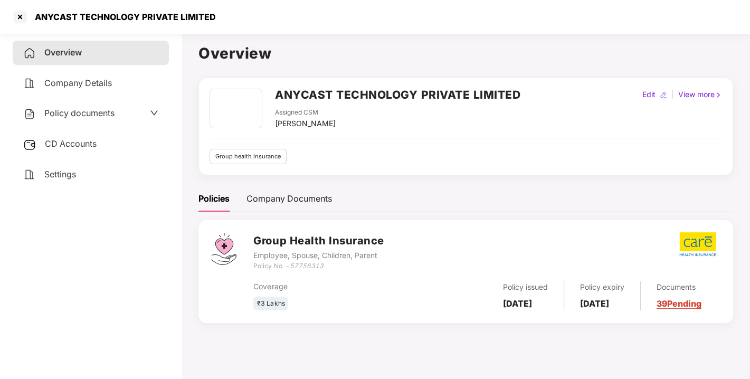
click at [603, 298] on b "[DATE]" at bounding box center [594, 303] width 29 height 11
copy b "[DATE]"
drag, startPoint x: 291, startPoint y: 264, endPoint x: 330, endPoint y: 265, distance: 38.6
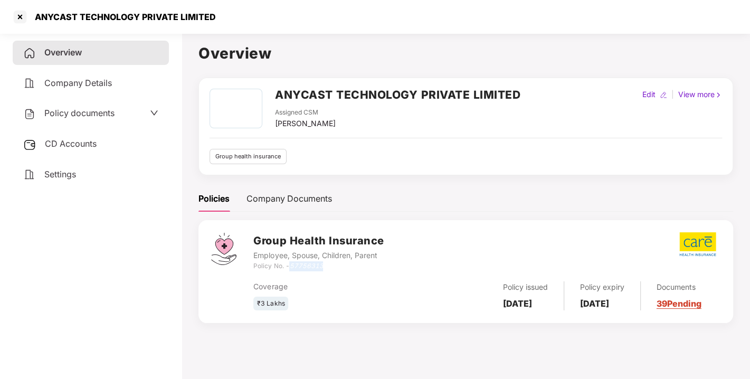
click at [330, 265] on div "Policy No. - 57756313" at bounding box center [318, 266] width 130 height 10
copy icon "57756313"
click at [345, 94] on h2 "ANYCAST TECHNOLOGY PRIVATE LIMITED" at bounding box center [398, 94] width 246 height 17
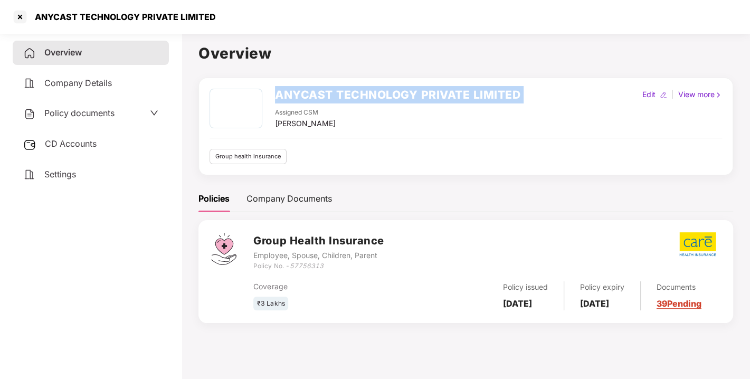
click at [345, 94] on h2 "ANYCAST TECHNOLOGY PRIVATE LIMITED" at bounding box center [398, 94] width 246 height 17
copy h2 "ANYCAST TECHNOLOGY PRIVATE LIMITED"
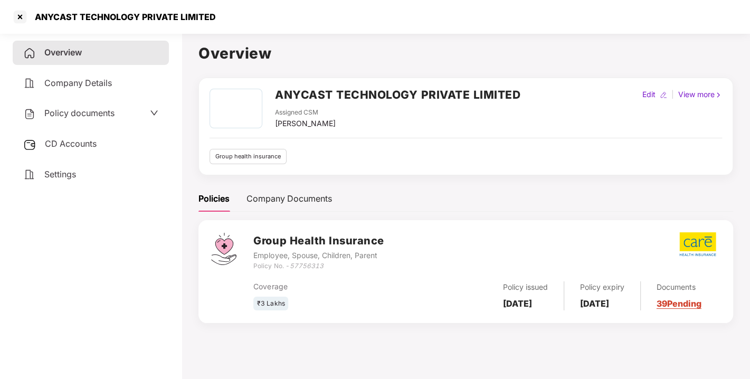
click at [99, 147] on div "CD Accounts" at bounding box center [91, 144] width 156 height 24
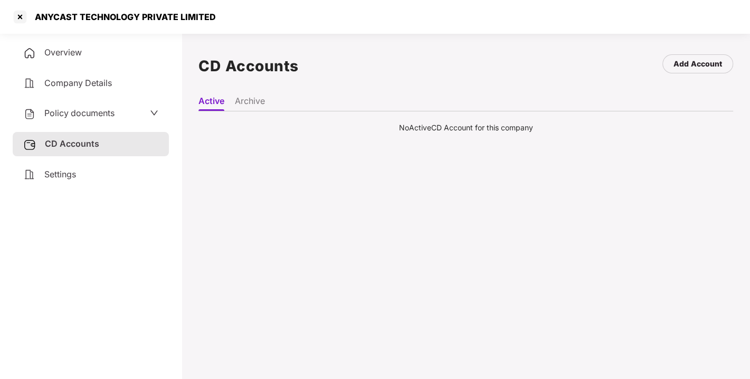
click at [259, 103] on li "Archive" at bounding box center [250, 103] width 30 height 15
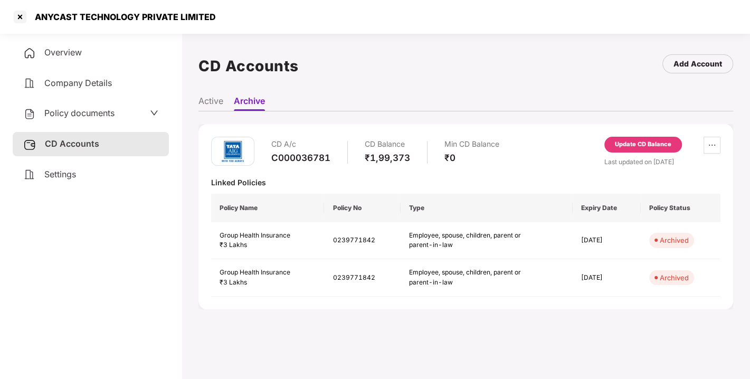
click at [315, 158] on div "C000036781" at bounding box center [300, 158] width 59 height 12
copy div "C000036781"
click at [85, 54] on div "Overview" at bounding box center [91, 53] width 156 height 24
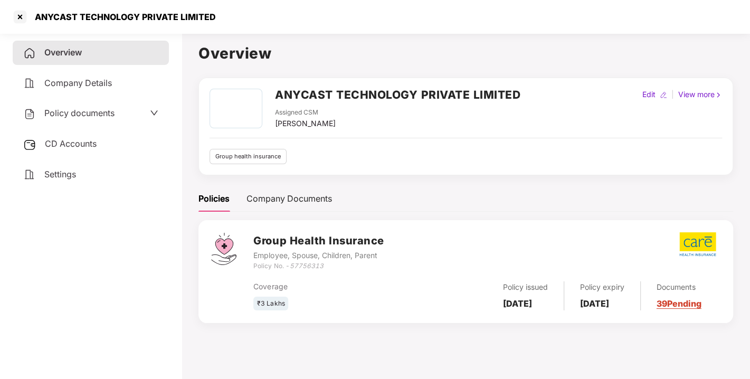
click at [509, 298] on b "[DATE]" at bounding box center [517, 303] width 29 height 11
click at [598, 298] on b "[DATE]" at bounding box center [594, 303] width 29 height 11
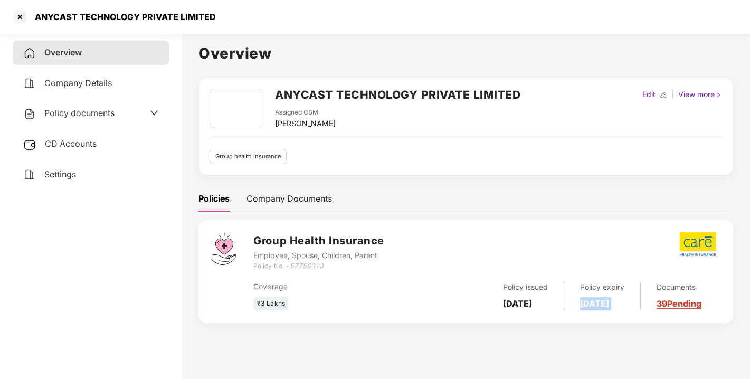
click at [598, 298] on b "[DATE]" at bounding box center [594, 303] width 29 height 11
click at [82, 142] on span "CD Accounts" at bounding box center [71, 143] width 52 height 11
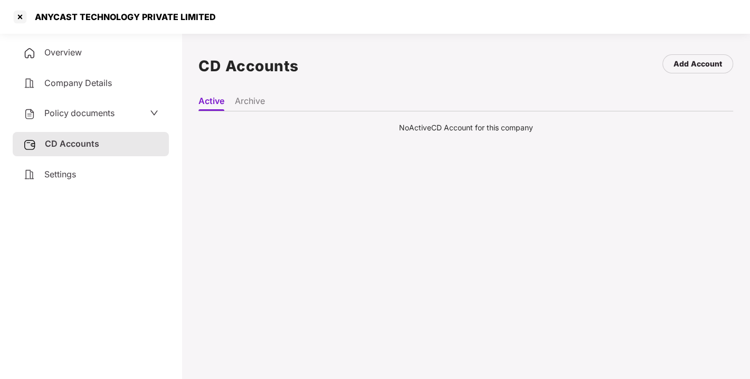
click at [247, 93] on ul "Active Archive" at bounding box center [466, 100] width 535 height 21
click at [250, 101] on li "Archive" at bounding box center [250, 103] width 30 height 15
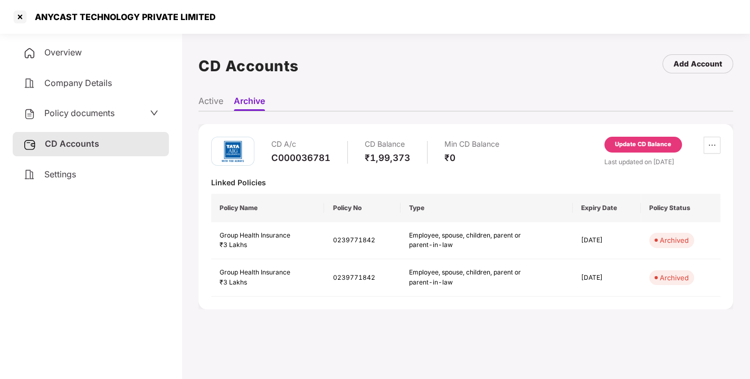
click at [219, 102] on li "Active" at bounding box center [211, 103] width 25 height 15
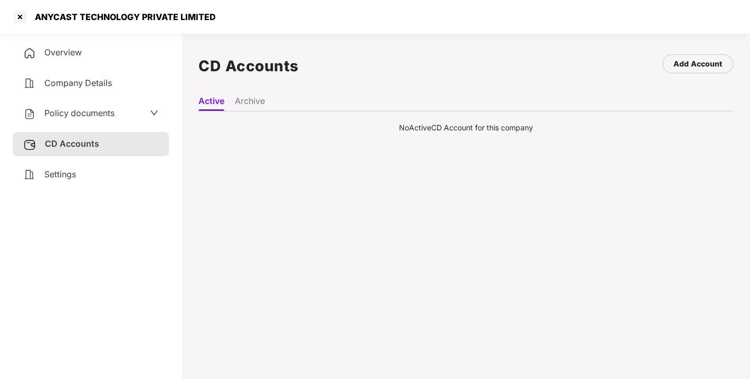
click at [255, 98] on li "Archive" at bounding box center [250, 103] width 30 height 15
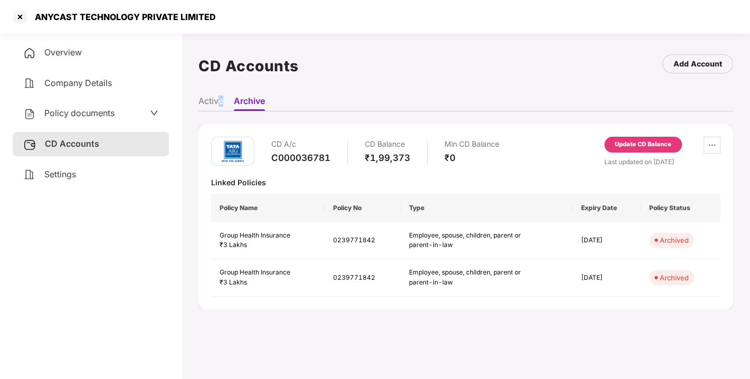
click at [220, 93] on ul "Active Archive" at bounding box center [466, 100] width 535 height 21
click at [22, 14] on div at bounding box center [20, 16] width 17 height 17
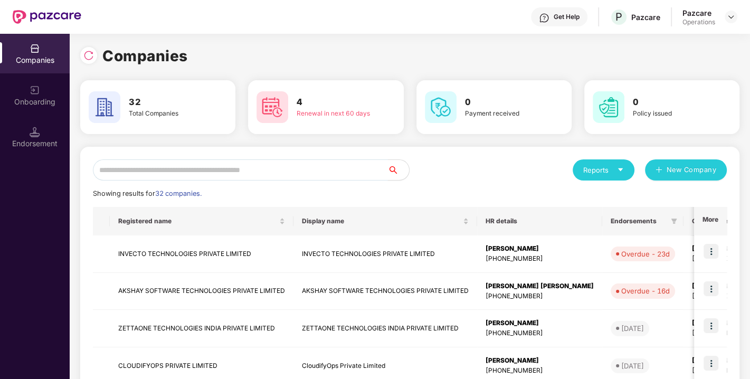
click at [333, 166] on input "text" at bounding box center [240, 169] width 295 height 21
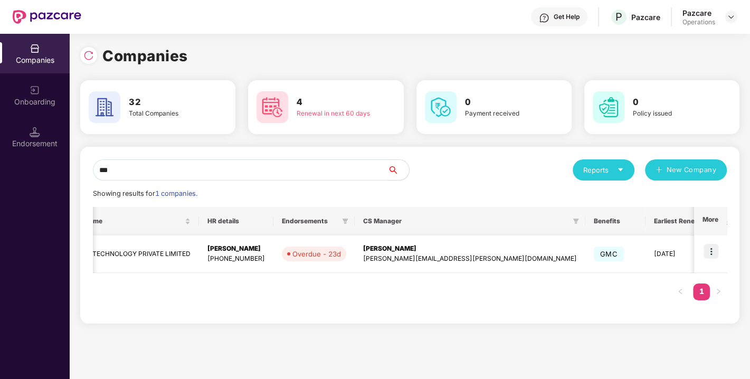
scroll to position [0, 1]
type input "***"
click at [710, 249] on img at bounding box center [711, 251] width 15 height 15
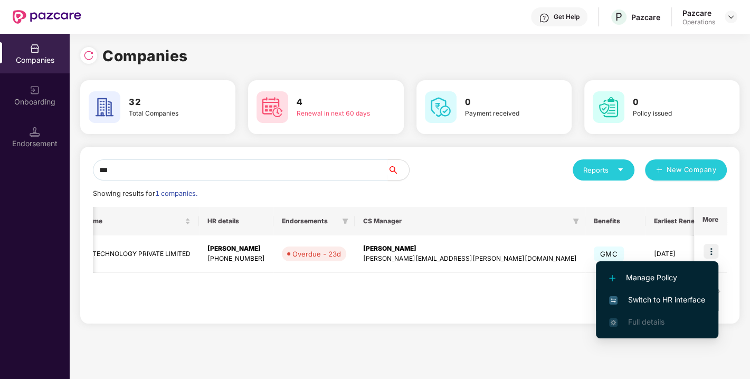
click at [655, 298] on span "Switch to HR interface" at bounding box center [657, 300] width 96 height 12
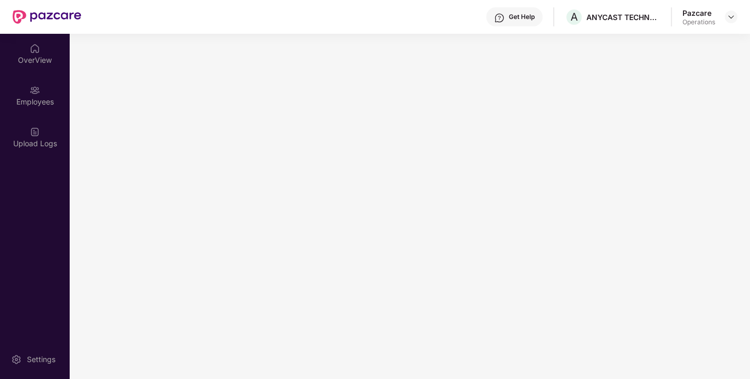
scroll to position [0, 0]
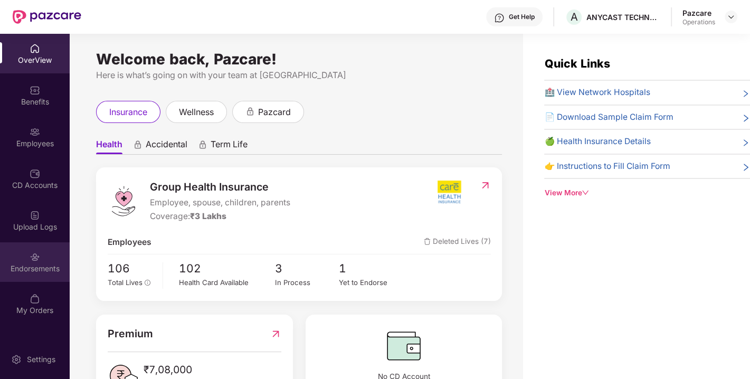
click at [24, 266] on div "Endorsements" at bounding box center [35, 269] width 70 height 11
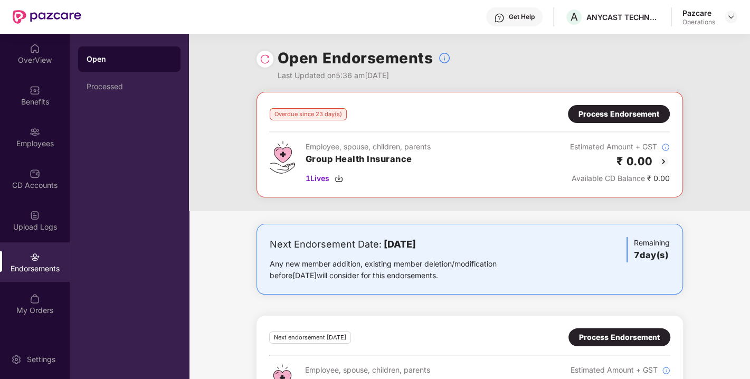
click at [626, 112] on div "Process Endorsement" at bounding box center [619, 114] width 81 height 12
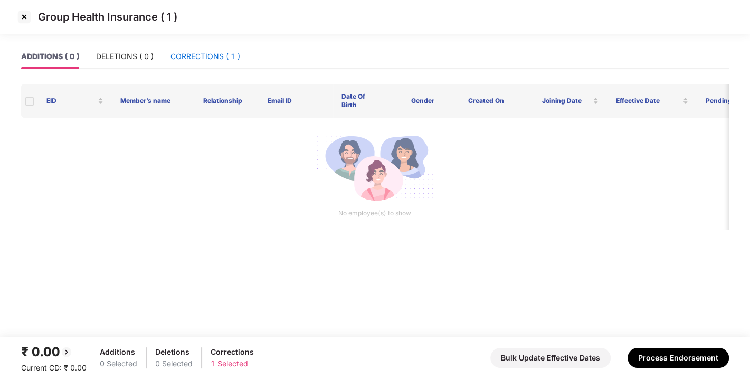
click at [221, 59] on div "CORRECTIONS ( 1 )" at bounding box center [206, 57] width 70 height 12
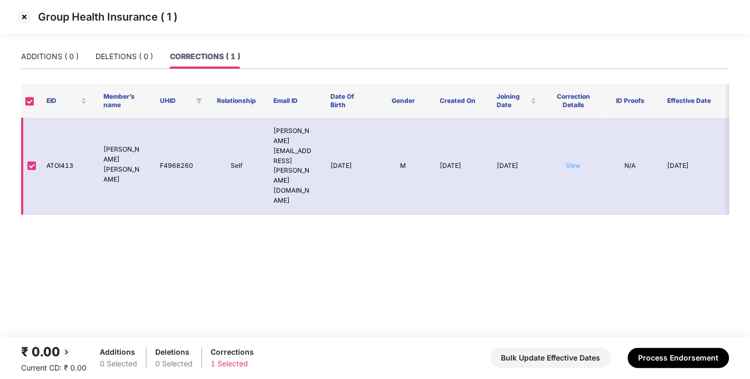
click at [578, 162] on link "View" at bounding box center [573, 166] width 15 height 8
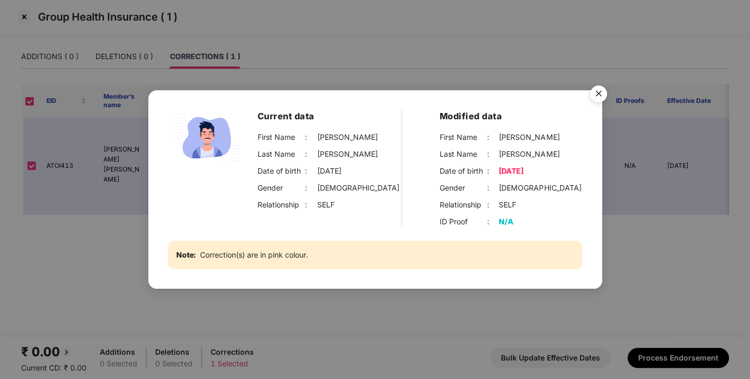
click at [595, 95] on img "Close" at bounding box center [599, 96] width 30 height 30
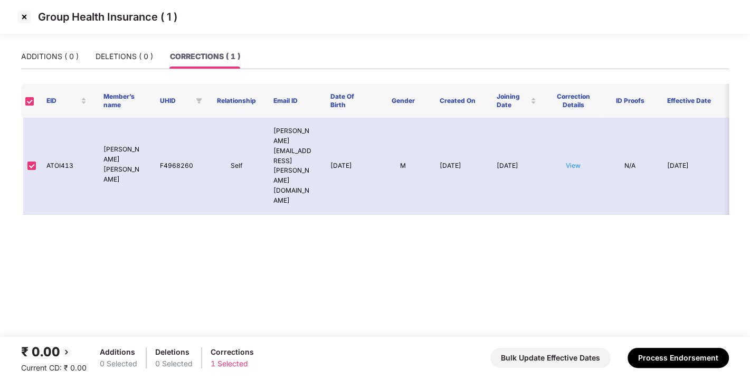
click at [21, 15] on img at bounding box center [24, 16] width 17 height 17
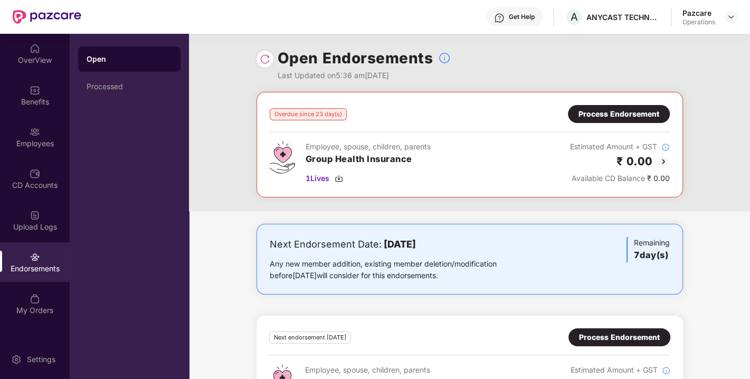
click at [623, 334] on div "Process Endorsement" at bounding box center [619, 338] width 81 height 12
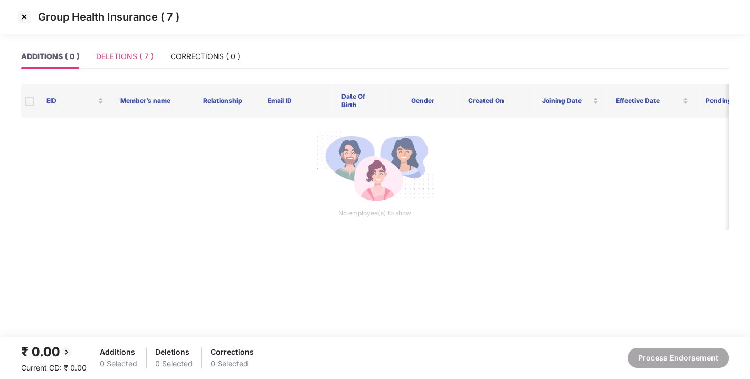
click at [120, 48] on div "DELETIONS ( 7 )" at bounding box center [125, 56] width 58 height 24
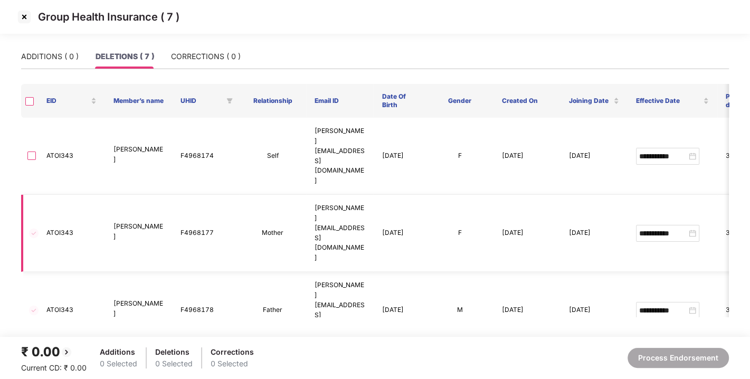
scroll to position [93, 0]
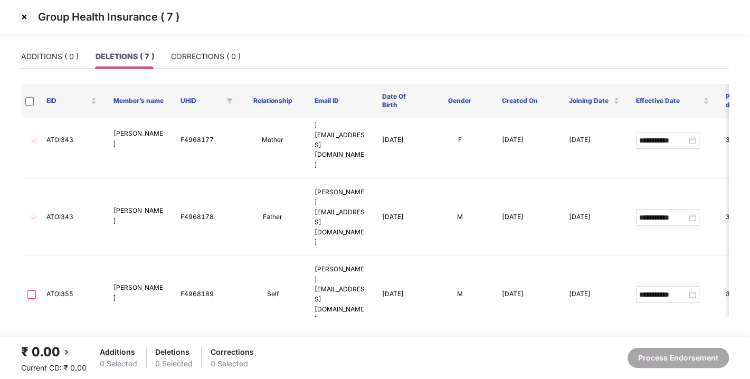
click at [24, 17] on img at bounding box center [24, 16] width 17 height 17
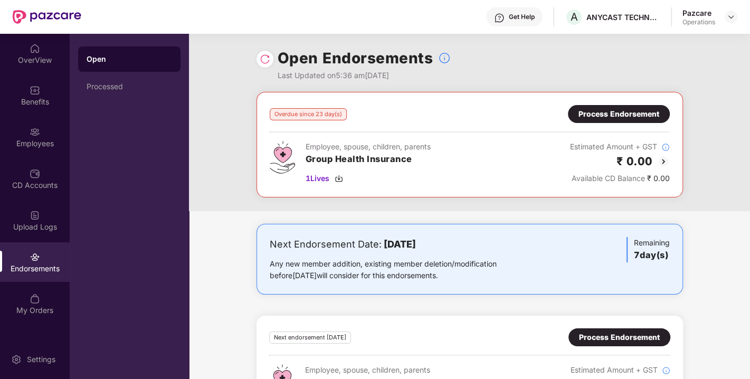
scroll to position [53, 0]
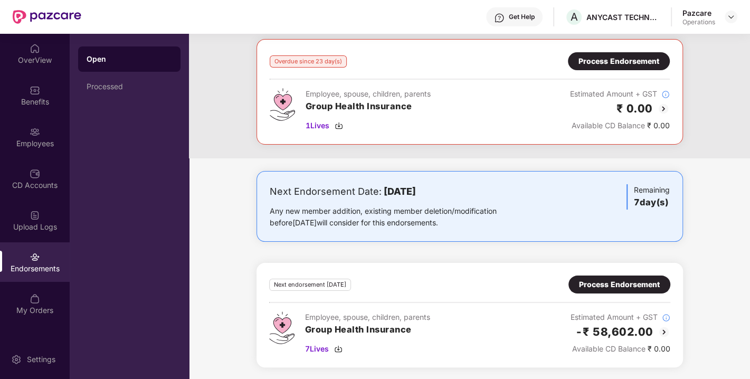
click at [581, 280] on div "Process Endorsement" at bounding box center [619, 285] width 81 height 12
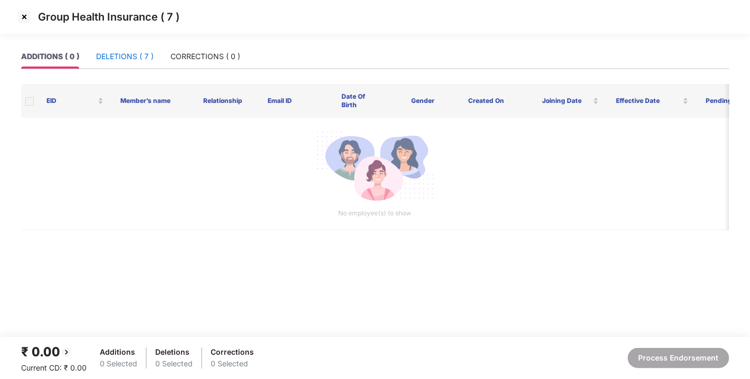
click at [147, 58] on div "DELETIONS ( 7 )" at bounding box center [125, 57] width 58 height 12
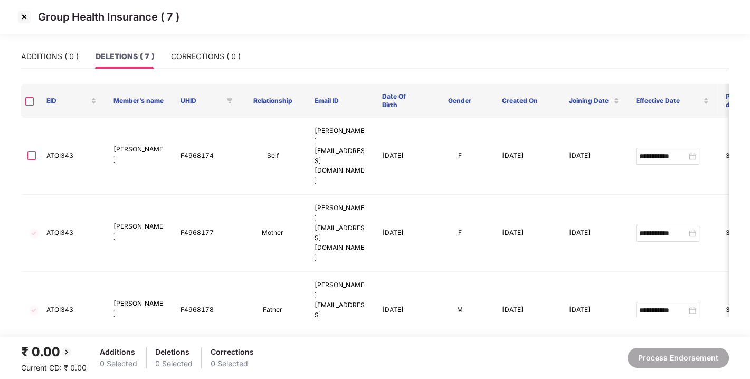
click at [26, 20] on img at bounding box center [24, 16] width 17 height 17
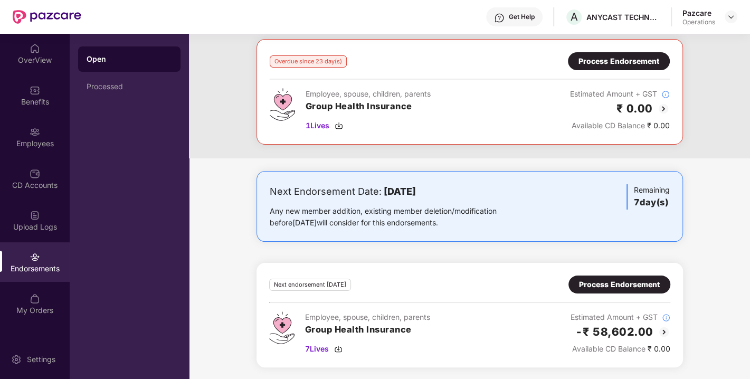
scroll to position [0, 0]
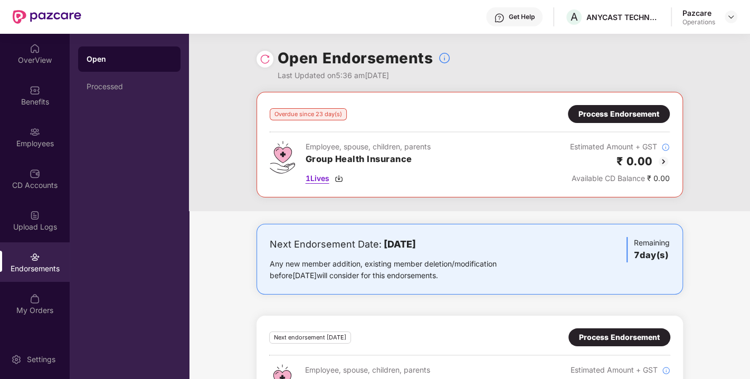
click at [341, 178] on img at bounding box center [339, 178] width 8 height 8
